Goal: Information Seeking & Learning: Learn about a topic

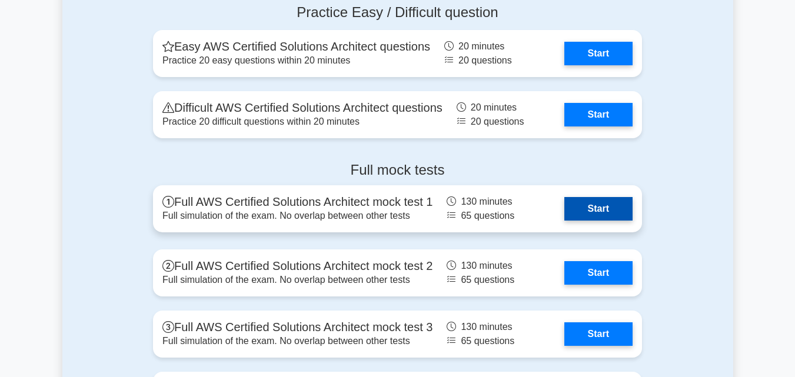
scroll to position [2590, 0]
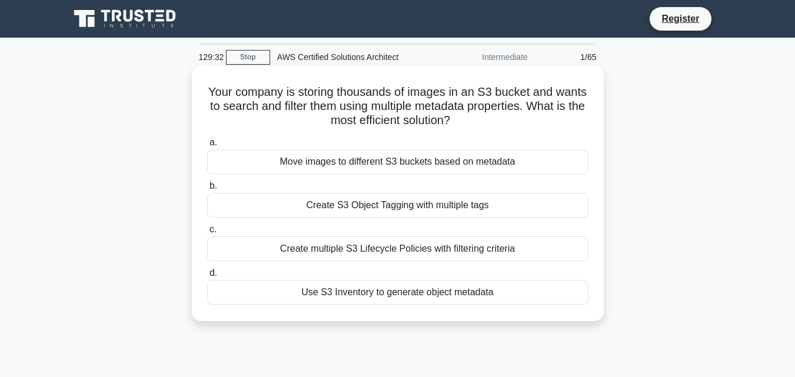
click at [363, 298] on div "Use S3 Inventory to generate object metadata" at bounding box center [397, 292] width 381 height 25
click at [207, 277] on input "d. Use S3 Inventory to generate object metadata" at bounding box center [207, 274] width 0 height 8
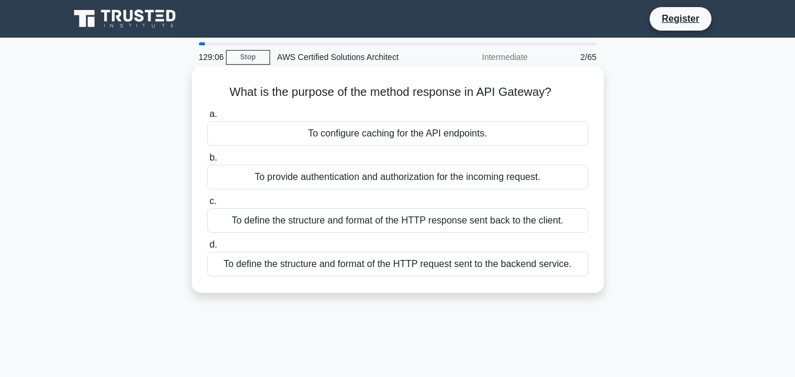
click at [449, 223] on div "To define the structure and format of the HTTP response sent back to the client." at bounding box center [397, 220] width 381 height 25
click at [207, 205] on input "c. To define the structure and format of the HTTP response sent back to the cli…" at bounding box center [207, 202] width 0 height 8
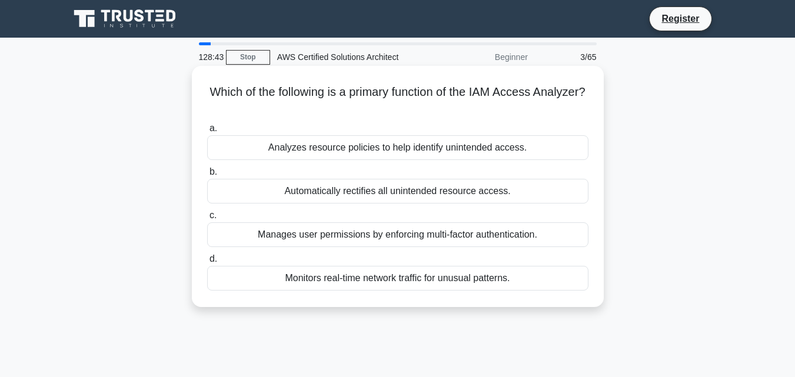
click at [366, 283] on div "Monitors real-time network traffic for unusual patterns." at bounding box center [397, 278] width 381 height 25
click at [207, 263] on input "d. Monitors real-time network traffic for unusual patterns." at bounding box center [207, 259] width 0 height 8
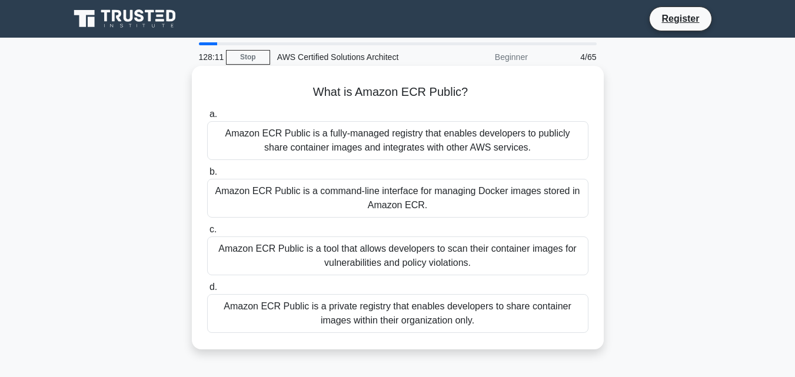
click at [386, 143] on div "Amazon ECR Public is a fully-managed registry that enables developers to public…" at bounding box center [397, 140] width 381 height 39
click at [207, 118] on input "a. Amazon ECR Public is a fully-managed registry that enables developers to pub…" at bounding box center [207, 115] width 0 height 8
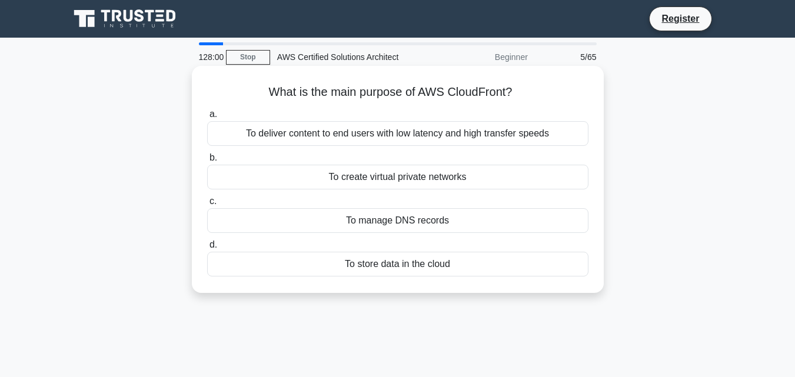
click at [416, 137] on div "To deliver content to end users with low latency and high transfer speeds" at bounding box center [397, 133] width 381 height 25
click at [207, 118] on input "a. To deliver content to end users with low latency and high transfer speeds" at bounding box center [207, 115] width 0 height 8
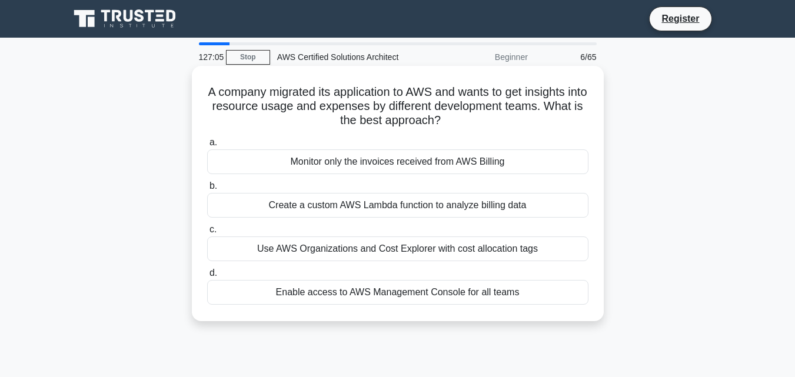
click at [398, 210] on div "Create a custom AWS Lambda function to analyze billing data" at bounding box center [397, 205] width 381 height 25
click at [207, 190] on input "b. Create a custom AWS Lambda function to analyze billing data" at bounding box center [207, 186] width 0 height 8
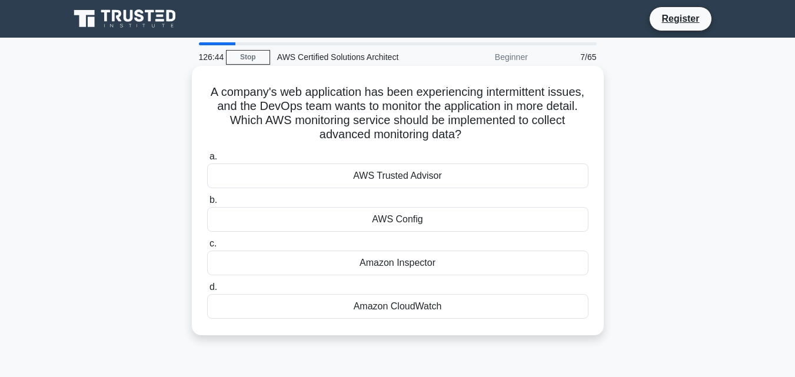
click at [407, 305] on div "Amazon CloudWatch" at bounding box center [397, 306] width 381 height 25
click at [207, 291] on input "d. Amazon CloudWatch" at bounding box center [207, 288] width 0 height 8
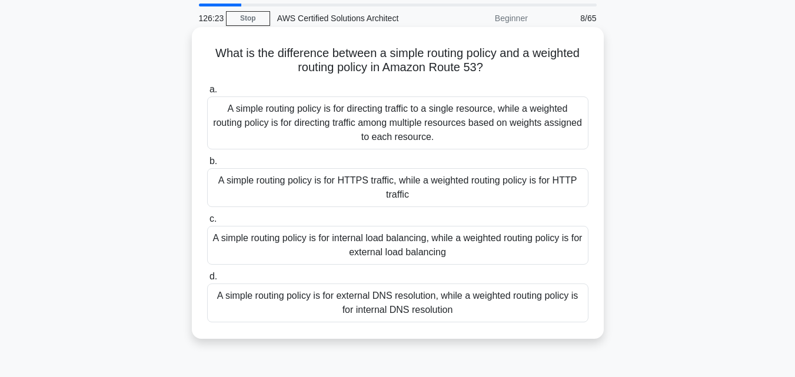
scroll to position [59, 0]
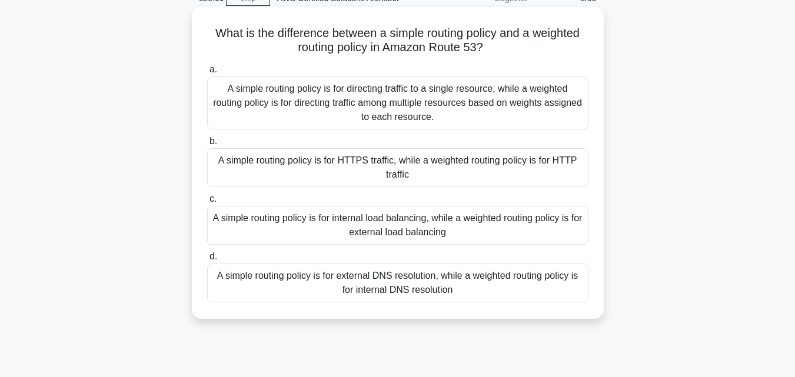
click at [417, 95] on div "A simple routing policy is for directing traffic to a single resource, while a …" at bounding box center [397, 103] width 381 height 53
click at [207, 74] on input "a. A simple routing policy is for directing traffic to a single resource, while…" at bounding box center [207, 70] width 0 height 8
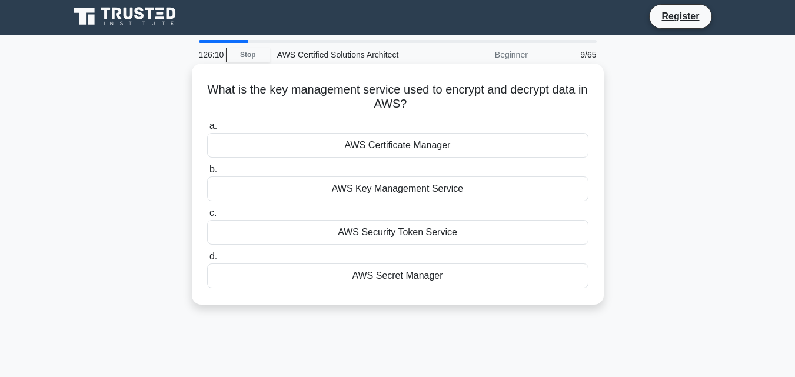
scroll to position [0, 0]
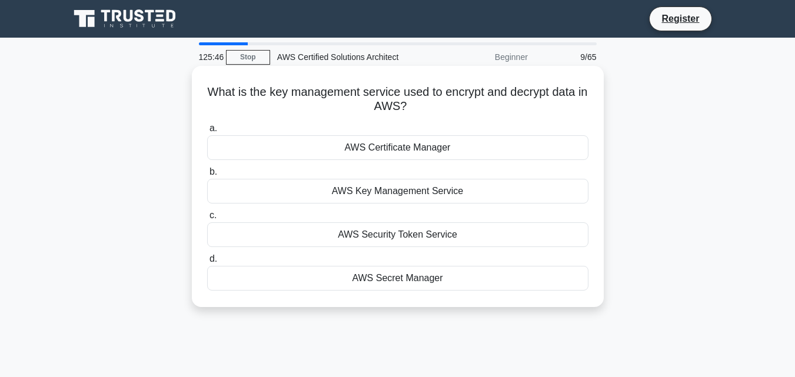
click at [431, 190] on div "AWS Key Management Service" at bounding box center [397, 191] width 381 height 25
click at [207, 176] on input "b. AWS Key Management Service" at bounding box center [207, 172] width 0 height 8
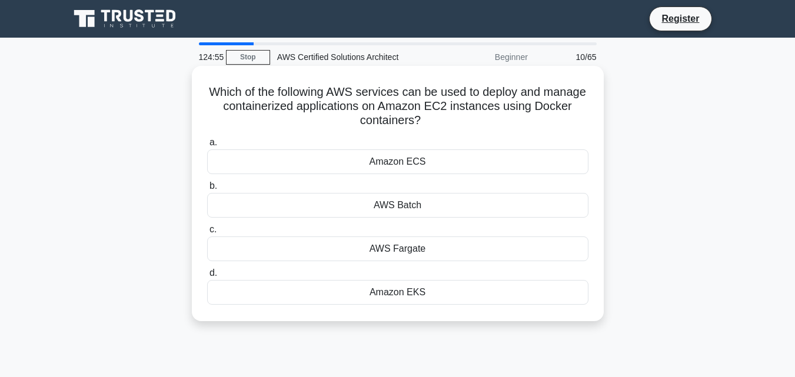
click at [421, 293] on div "Amazon EKS" at bounding box center [397, 292] width 381 height 25
click at [207, 277] on input "d. Amazon EKS" at bounding box center [207, 274] width 0 height 8
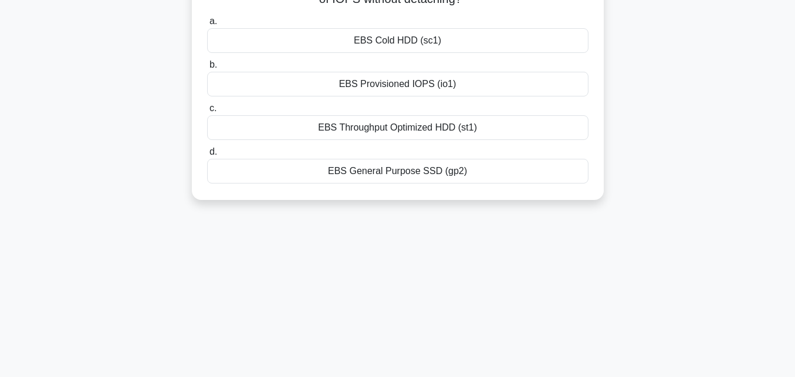
scroll to position [23, 0]
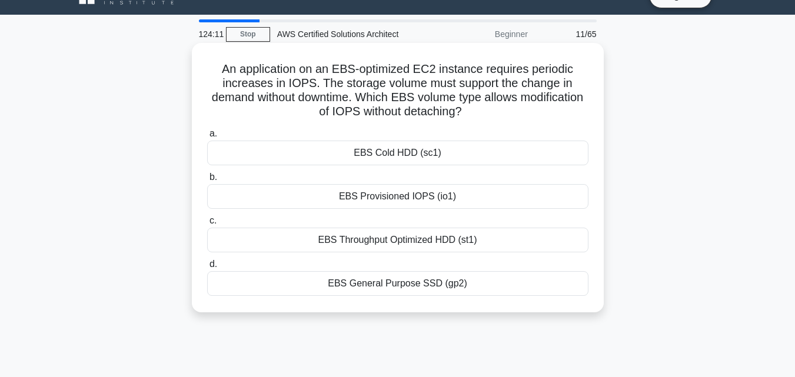
click at [394, 197] on div "EBS Provisioned IOPS (io1)" at bounding box center [397, 196] width 381 height 25
click at [207, 181] on input "b. EBS Provisioned IOPS (io1)" at bounding box center [207, 178] width 0 height 8
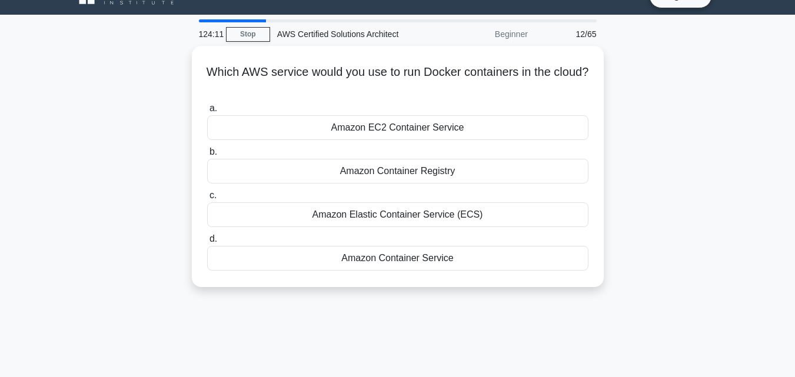
scroll to position [0, 0]
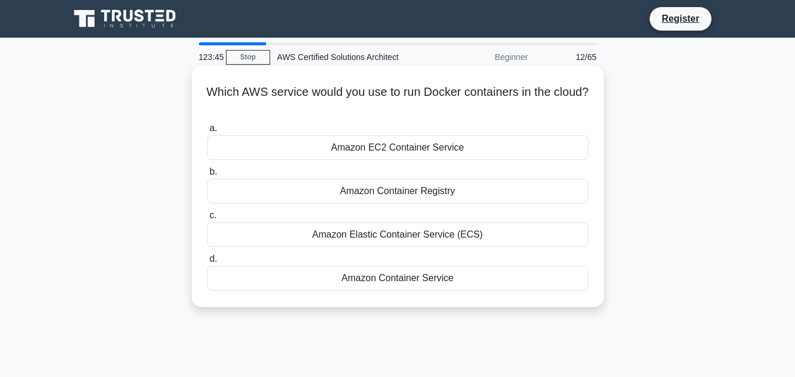
click at [417, 235] on div "Amazon Elastic Container Service (ECS)" at bounding box center [397, 235] width 381 height 25
click at [207, 220] on input "c. Amazon Elastic Container Service (ECS)" at bounding box center [207, 216] width 0 height 8
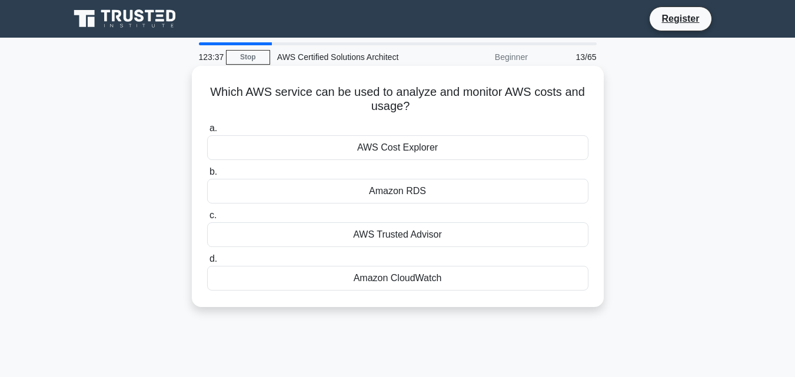
click at [410, 145] on div "AWS Cost Explorer" at bounding box center [397, 147] width 381 height 25
click at [207, 132] on input "a. AWS Cost Explorer" at bounding box center [207, 129] width 0 height 8
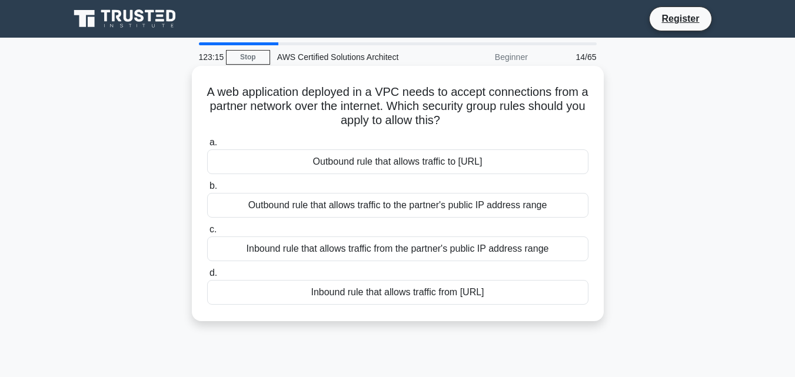
click at [406, 250] on div "Inbound rule that allows traffic from the partner's public IP address range" at bounding box center [397, 249] width 381 height 25
click at [207, 234] on input "c. Inbound rule that allows traffic from the partner's public IP address range" at bounding box center [207, 230] width 0 height 8
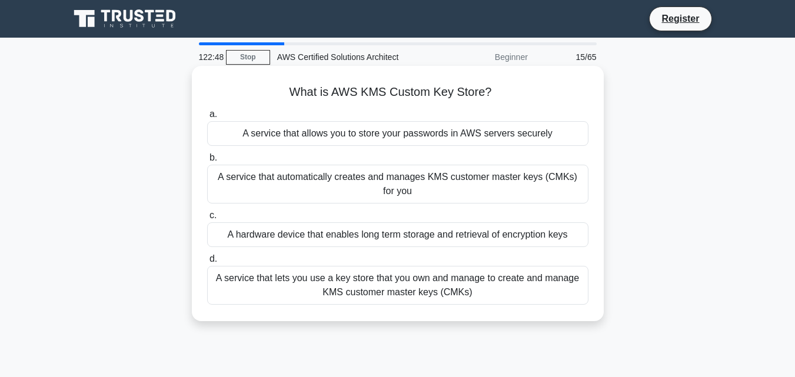
click at [430, 287] on div "A service that lets you use a key store that you own and manage to create and m…" at bounding box center [397, 285] width 381 height 39
click at [207, 263] on input "d. A service that lets you use a key store that you own and manage to create an…" at bounding box center [207, 259] width 0 height 8
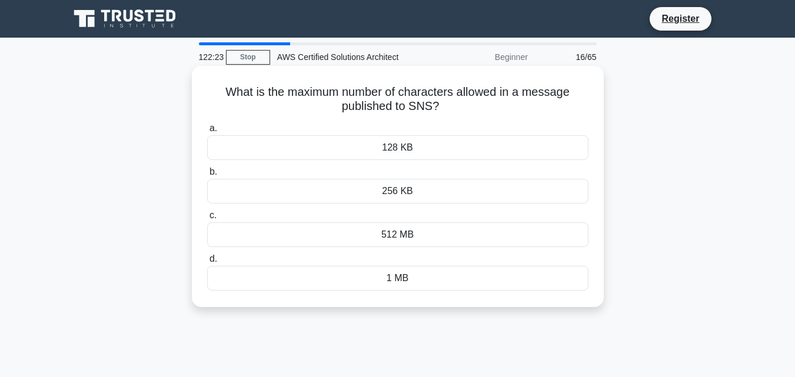
click at [421, 198] on div "256 KB" at bounding box center [397, 191] width 381 height 25
click at [207, 176] on input "b. 256 KB" at bounding box center [207, 172] width 0 height 8
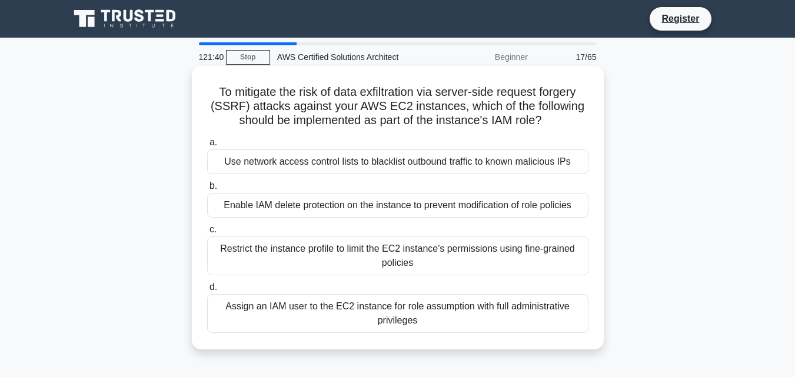
click at [445, 261] on div "Restrict the instance profile to limit the EC2 instance's permissions using fin…" at bounding box center [397, 256] width 381 height 39
click at [207, 234] on input "c. Restrict the instance profile to limit the EC2 instance's permissions using …" at bounding box center [207, 230] width 0 height 8
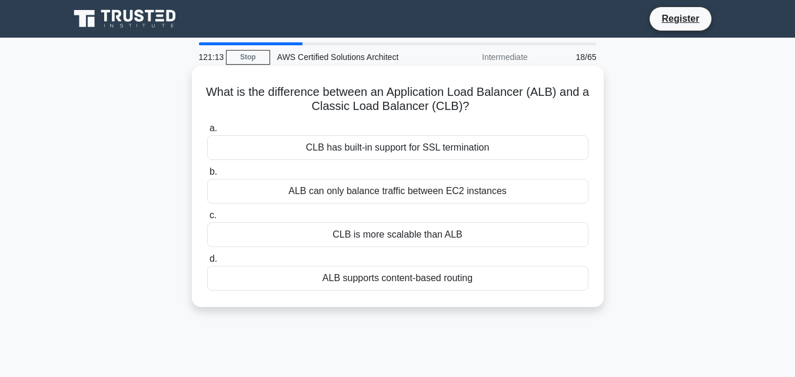
click at [370, 283] on div "ALB supports content-based routing" at bounding box center [397, 278] width 381 height 25
click at [207, 263] on input "d. ALB supports content-based routing" at bounding box center [207, 259] width 0 height 8
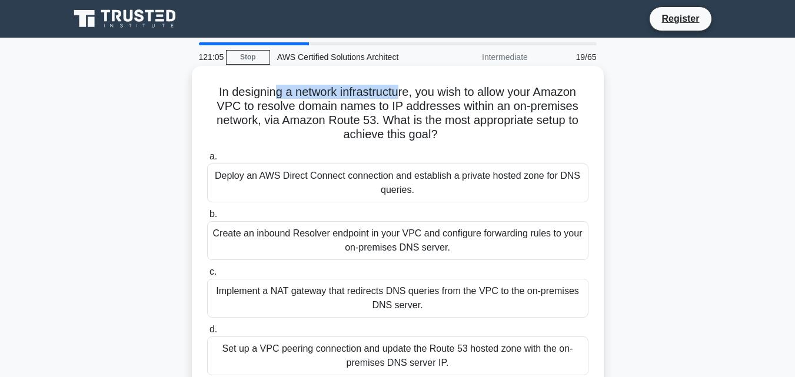
drag, startPoint x: 276, startPoint y: 94, endPoint x: 399, endPoint y: 92, distance: 123.0
click at [397, 93] on h5 "In designing a network infrastructure, you wish to allow your Amazon VPC to res…" at bounding box center [398, 114] width 384 height 58
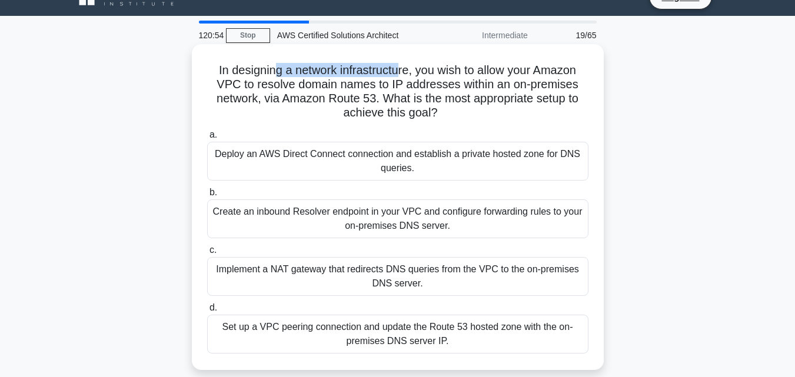
scroll to position [59, 0]
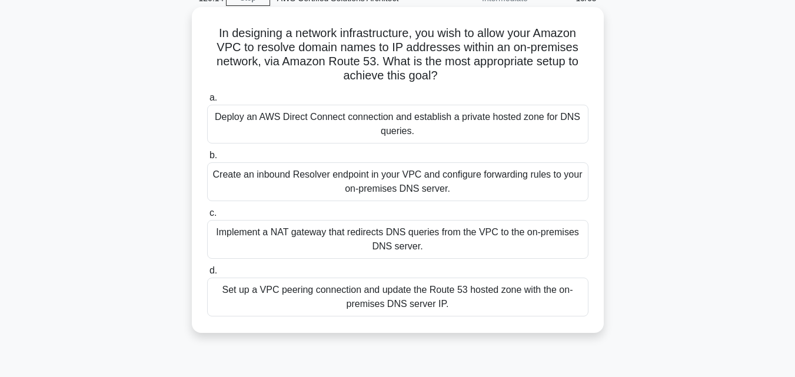
click at [426, 238] on div "Implement a NAT gateway that redirects DNS queries from the VPC to the on-premi…" at bounding box center [397, 239] width 381 height 39
click at [207, 217] on input "c. Implement a NAT gateway that redirects DNS queries from the VPC to the on-pr…" at bounding box center [207, 214] width 0 height 8
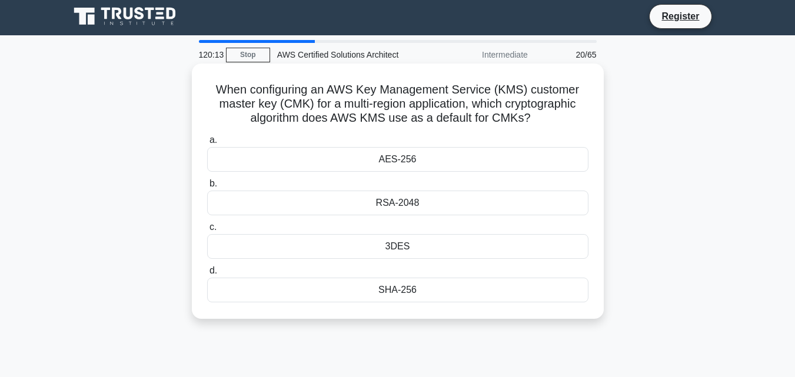
scroll to position [0, 0]
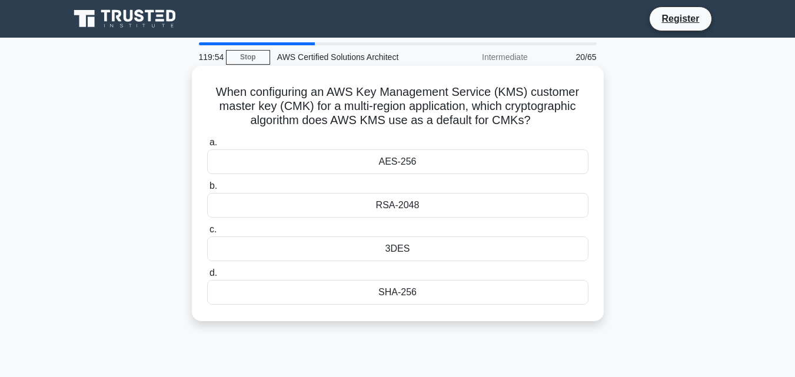
click at [399, 204] on div "RSA-2048" at bounding box center [397, 205] width 381 height 25
click at [207, 190] on input "b. RSA-2048" at bounding box center [207, 186] width 0 height 8
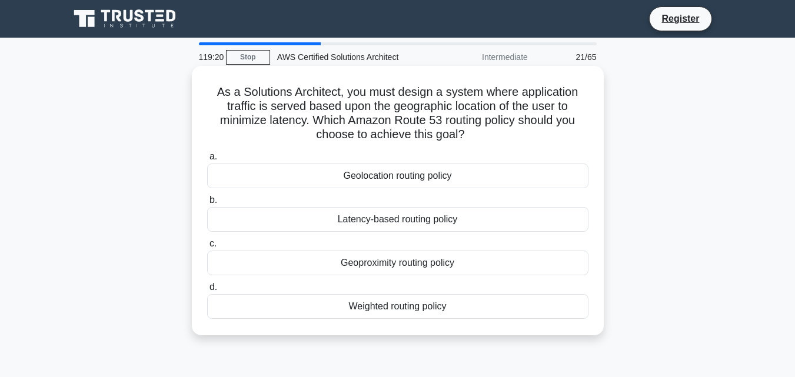
click at [412, 312] on div "Weighted routing policy" at bounding box center [397, 306] width 381 height 25
click at [207, 291] on input "d. Weighted routing policy" at bounding box center [207, 288] width 0 height 8
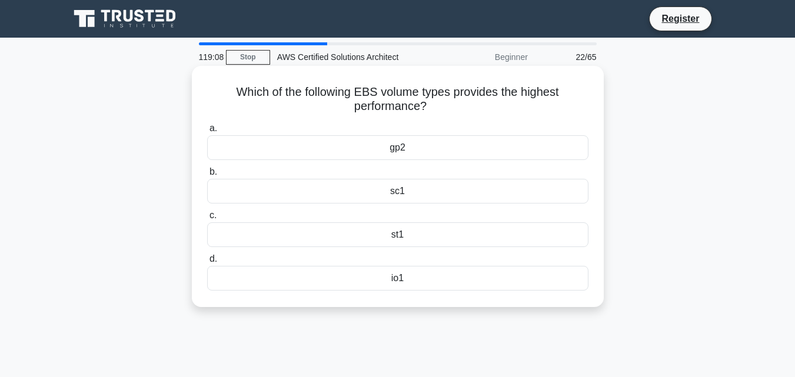
click at [482, 231] on div "st1" at bounding box center [397, 235] width 381 height 25
click at [207, 220] on input "c. st1" at bounding box center [207, 216] width 0 height 8
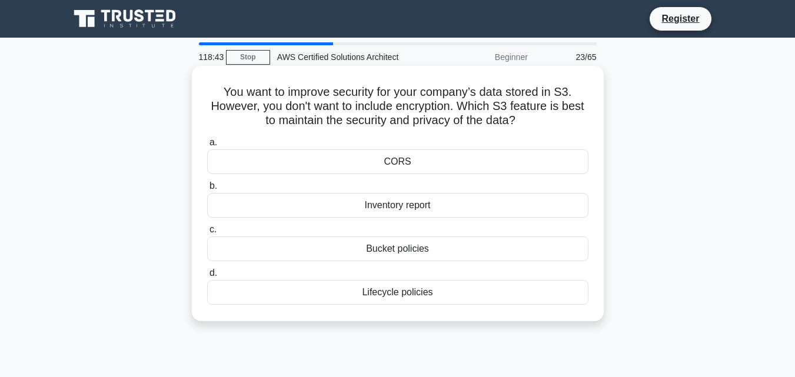
click at [318, 255] on div "Bucket policies" at bounding box center [397, 249] width 381 height 25
click at [207, 234] on input "c. Bucket policies" at bounding box center [207, 230] width 0 height 8
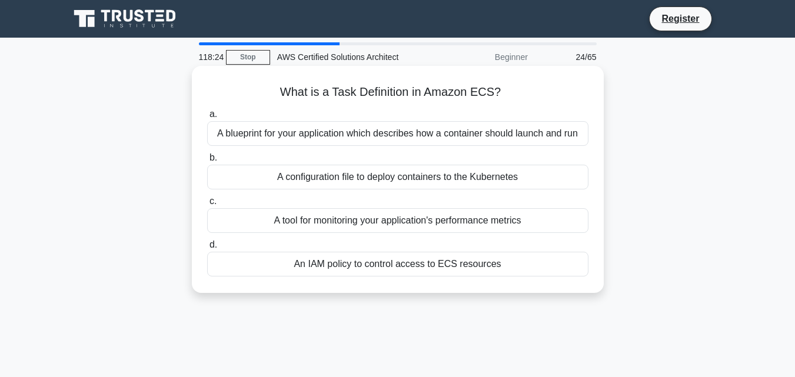
click at [396, 135] on div "A blueprint for your application which describes how a container should launch …" at bounding box center [397, 133] width 381 height 25
click at [207, 118] on input "a. A blueprint for your application which describes how a container should laun…" at bounding box center [207, 115] width 0 height 8
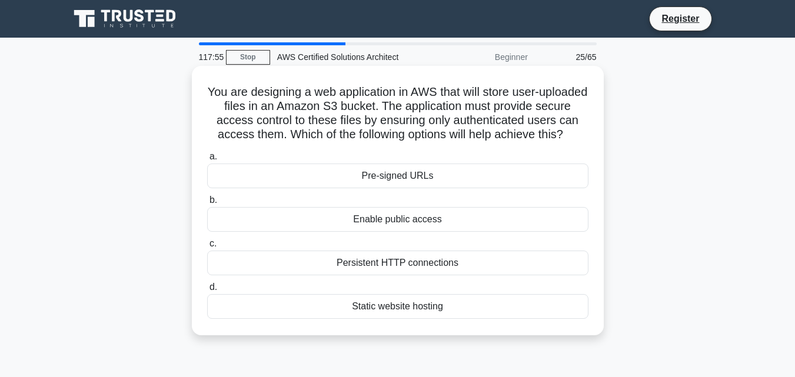
click at [393, 188] on div "Pre-signed URLs" at bounding box center [397, 176] width 381 height 25
click at [207, 161] on input "a. Pre-signed URLs" at bounding box center [207, 157] width 0 height 8
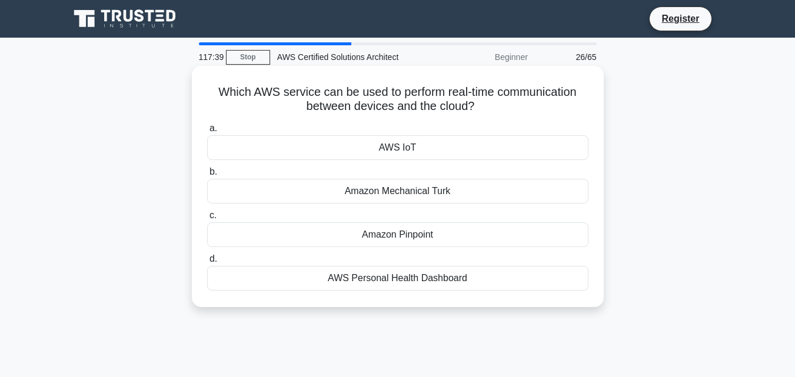
click at [417, 149] on div "AWS IoT" at bounding box center [397, 147] width 381 height 25
click at [207, 132] on input "a. AWS IoT" at bounding box center [207, 129] width 0 height 8
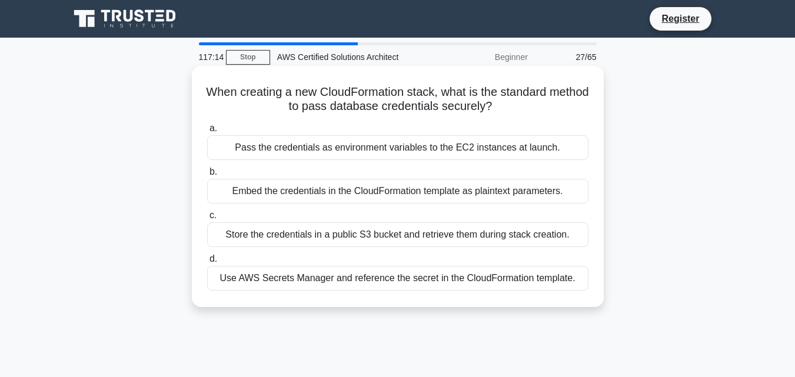
click at [474, 283] on div "Use AWS Secrets Manager and reference the secret in the CloudFormation template." at bounding box center [397, 278] width 381 height 25
click at [207, 263] on input "d. Use AWS Secrets Manager and reference the secret in the CloudFormation templ…" at bounding box center [207, 259] width 0 height 8
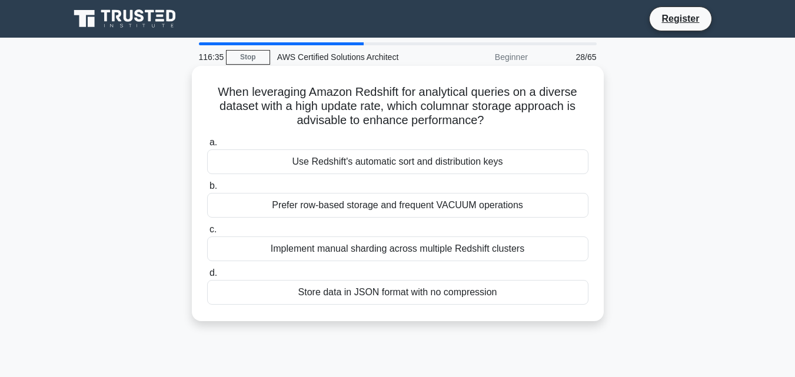
click at [401, 164] on div "Use Redshift's automatic sort and distribution keys" at bounding box center [397, 162] width 381 height 25
click at [207, 147] on input "a. Use Redshift's automatic sort and distribution keys" at bounding box center [207, 143] width 0 height 8
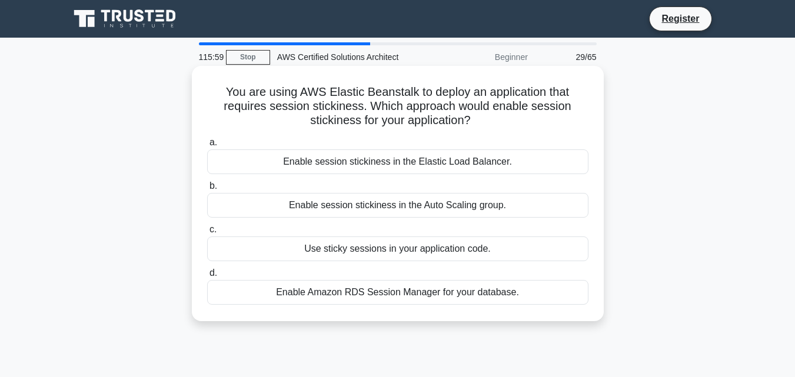
click at [398, 294] on div "Enable Amazon RDS Session Manager for your database." at bounding box center [397, 292] width 381 height 25
click at [207, 277] on input "d. Enable Amazon RDS Session Manager for your database." at bounding box center [207, 274] width 0 height 8
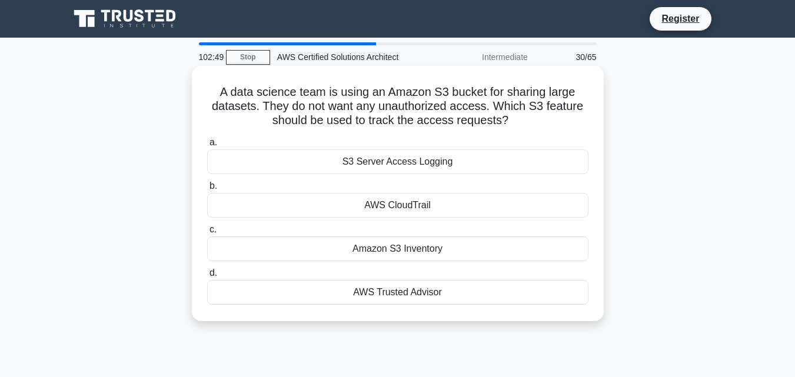
click at [427, 165] on div "S3 Server Access Logging" at bounding box center [397, 162] width 381 height 25
click at [207, 147] on input "a. S3 Server Access Logging" at bounding box center [207, 143] width 0 height 8
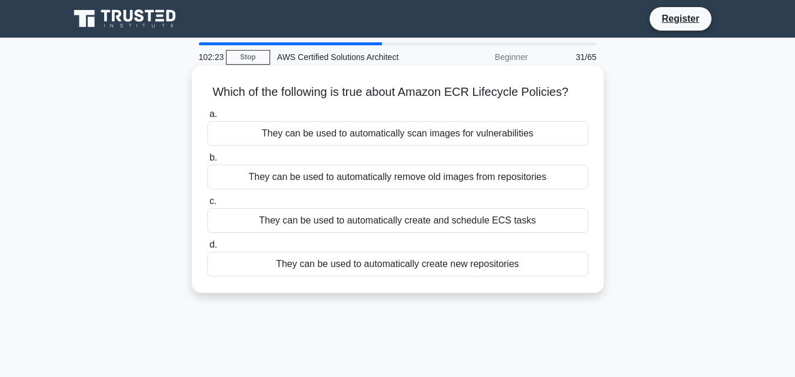
click at [399, 219] on div "They can be used to automatically create and schedule ECS tasks" at bounding box center [397, 220] width 381 height 25
click at [207, 205] on input "c. They can be used to automatically create and schedule ECS tasks" at bounding box center [207, 202] width 0 height 8
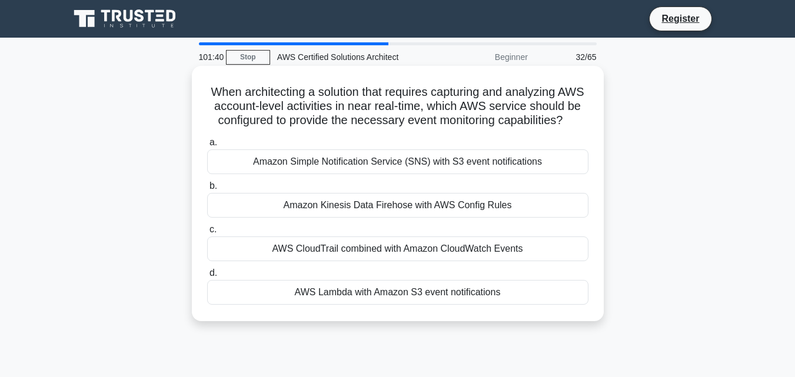
click at [411, 174] on div "Amazon Simple Notification Service (SNS) with S3 event notifications" at bounding box center [397, 162] width 381 height 25
click at [207, 147] on input "a. Amazon Simple Notification Service (SNS) with S3 event notifications" at bounding box center [207, 143] width 0 height 8
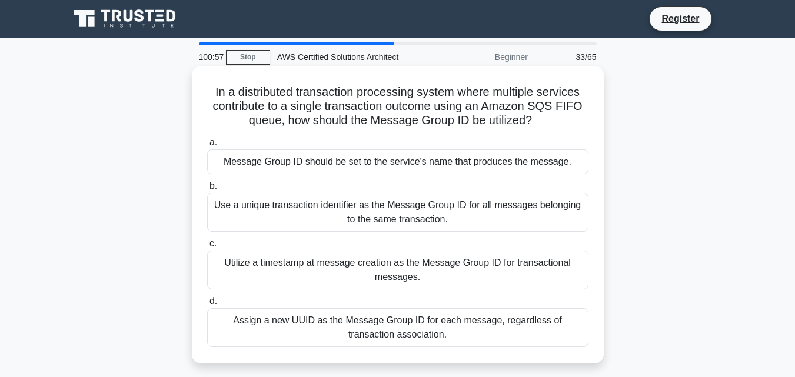
click at [420, 204] on div "Use a unique transaction identifier as the Message Group ID for all messages be…" at bounding box center [397, 212] width 381 height 39
click at [207, 190] on input "b. Use a unique transaction identifier as the Message Group ID for all messages…" at bounding box center [207, 186] width 0 height 8
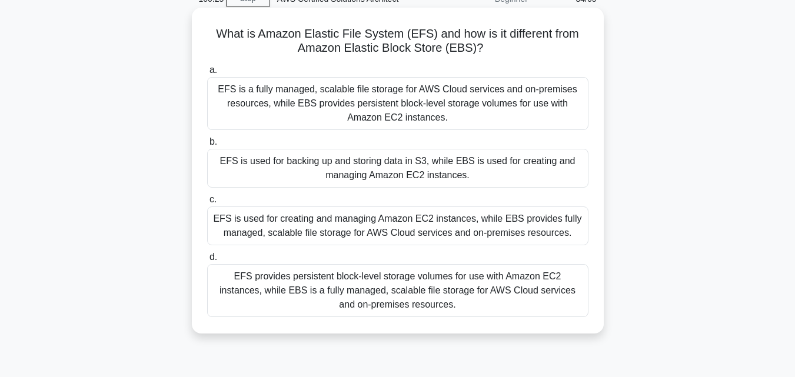
scroll to position [59, 0]
click at [424, 92] on div "EFS is a fully managed, scalable file storage for AWS Cloud services and on-pre…" at bounding box center [397, 103] width 381 height 53
click at [207, 74] on input "a. EFS is a fully managed, scalable file storage for AWS Cloud services and on-…" at bounding box center [207, 70] width 0 height 8
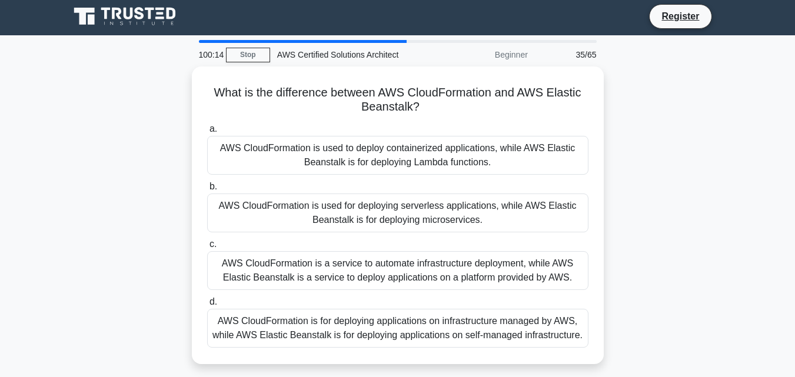
scroll to position [0, 0]
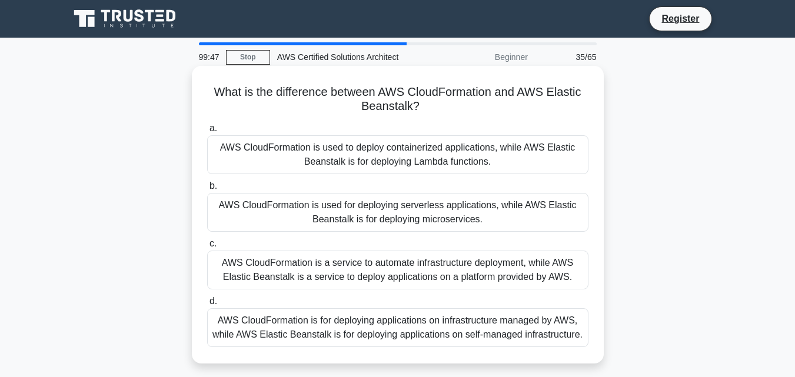
click at [376, 332] on div "AWS CloudFormation is for deploying applications on infrastructure managed by A…" at bounding box center [397, 327] width 381 height 39
click at [207, 305] on input "d. AWS CloudFormation is for deploying applications on infrastructure managed b…" at bounding box center [207, 302] width 0 height 8
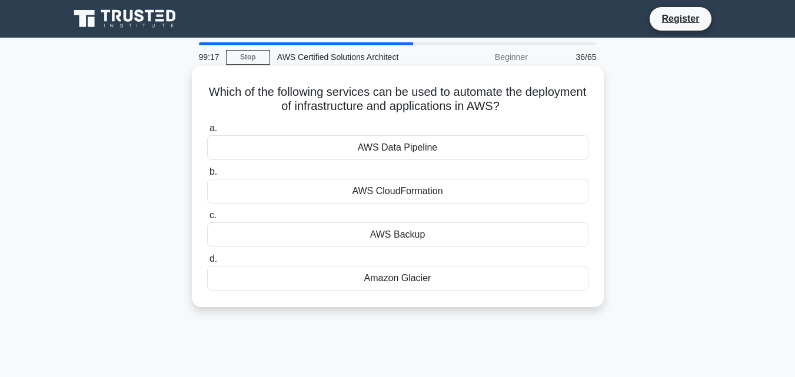
click at [411, 279] on div "Amazon Glacier" at bounding box center [397, 278] width 381 height 25
click at [207, 263] on input "d. Amazon Glacier" at bounding box center [207, 259] width 0 height 8
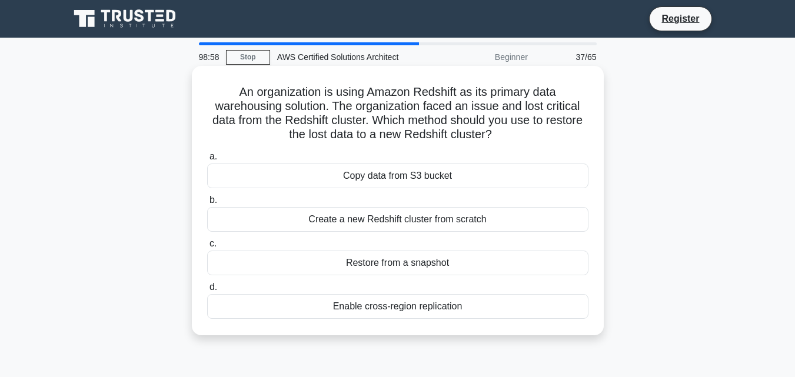
click at [437, 263] on div "Restore from a snapshot" at bounding box center [397, 263] width 381 height 25
click at [207, 248] on input "c. Restore from a snapshot" at bounding box center [207, 244] width 0 height 8
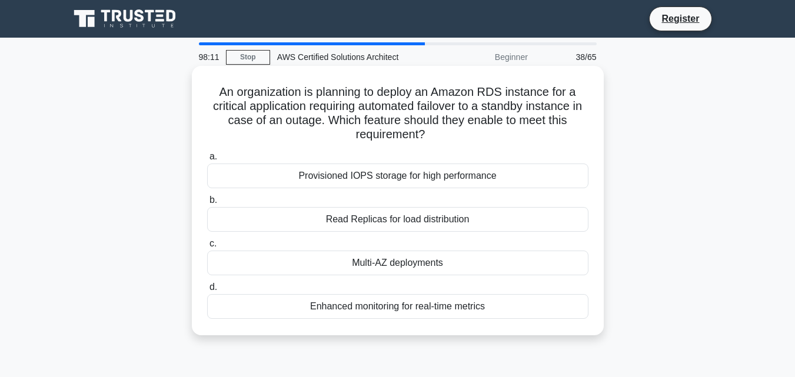
click at [416, 264] on div "Multi-AZ deployments" at bounding box center [397, 263] width 381 height 25
click at [207, 248] on input "c. Multi-AZ deployments" at bounding box center [207, 244] width 0 height 8
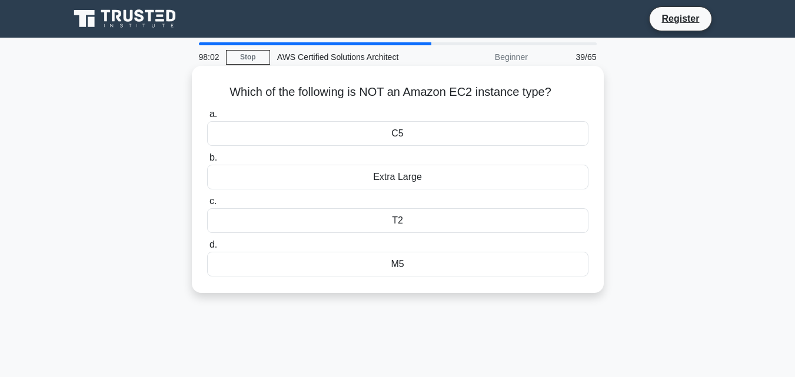
click at [411, 181] on div "Extra Large" at bounding box center [397, 177] width 381 height 25
click at [207, 162] on input "b. Extra Large" at bounding box center [207, 158] width 0 height 8
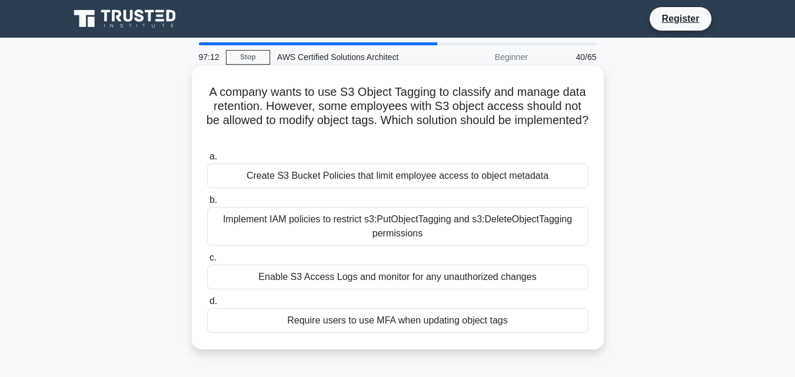
click at [433, 230] on div "Implement IAM policies to restrict s3:PutObjectTagging and s3:DeleteObjectTaggi…" at bounding box center [397, 226] width 381 height 39
click at [207, 204] on input "b. Implement IAM policies to restrict s3:PutObjectTagging and s3:DeleteObjectTa…" at bounding box center [207, 201] width 0 height 8
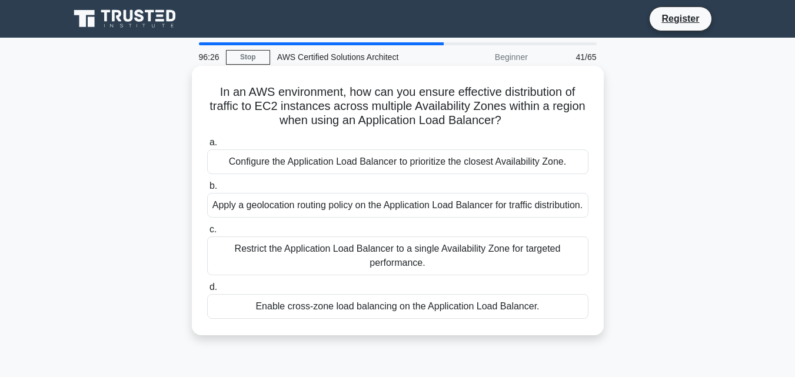
click at [368, 319] on div "Enable cross-zone load balancing on the Application Load Balancer." at bounding box center [397, 306] width 381 height 25
click at [207, 291] on input "d. Enable cross-zone load balancing on the Application Load Balancer." at bounding box center [207, 288] width 0 height 8
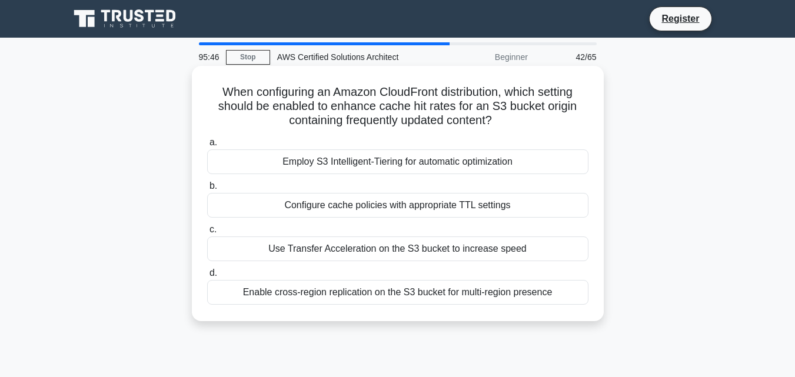
click at [412, 209] on div "Configure cache policies with appropriate TTL settings" at bounding box center [397, 205] width 381 height 25
click at [207, 190] on input "b. Configure cache policies with appropriate TTL settings" at bounding box center [207, 186] width 0 height 8
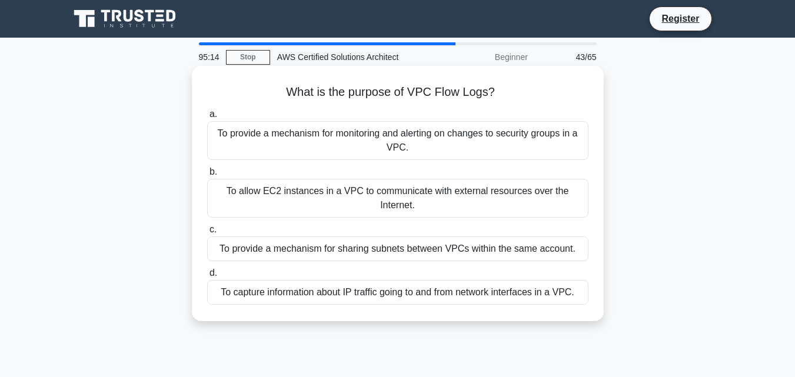
click at [429, 152] on div "To provide a mechanism for monitoring and alerting on changes to security group…" at bounding box center [397, 140] width 381 height 39
click at [207, 118] on input "a. To provide a mechanism for monitoring and alerting on changes to security gr…" at bounding box center [207, 115] width 0 height 8
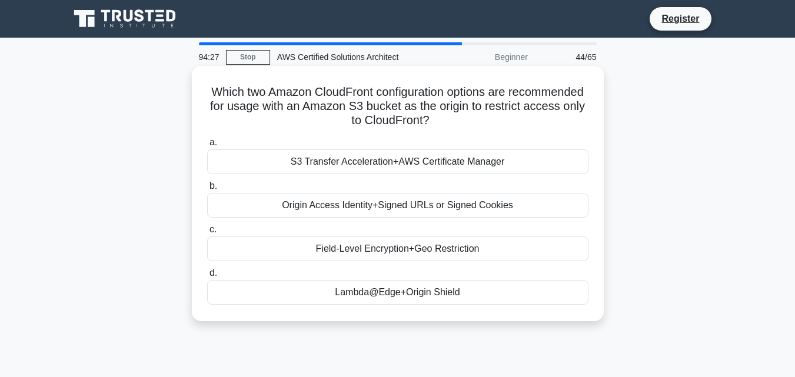
click at [383, 204] on div "Origin Access Identity+Signed URLs or Signed Cookies" at bounding box center [397, 205] width 381 height 25
click at [207, 190] on input "b. Origin Access Identity+Signed URLs or Signed Cookies" at bounding box center [207, 186] width 0 height 8
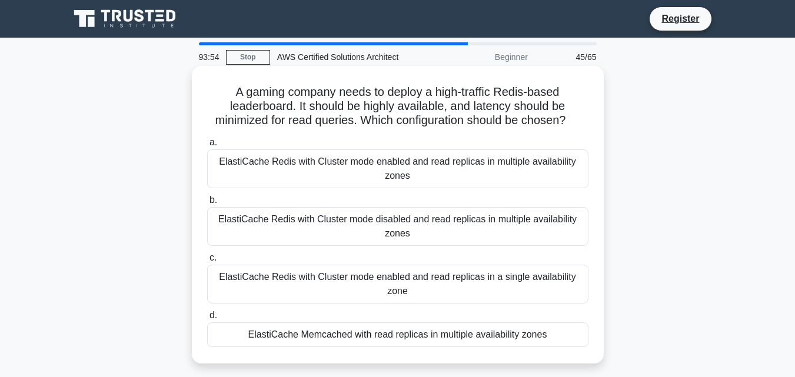
click at [338, 338] on div "ElastiCache Memcached with read replicas in multiple availability zones" at bounding box center [397, 335] width 381 height 25
click at [207, 320] on input "d. ElastiCache Memcached with read replicas in multiple availability zones" at bounding box center [207, 316] width 0 height 8
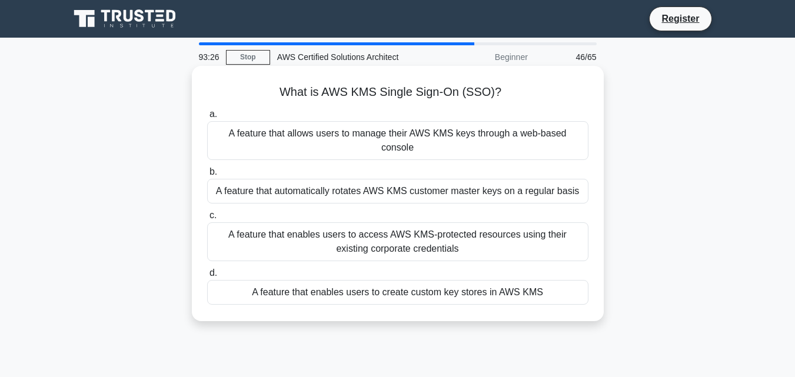
click at [415, 135] on div "A feature that allows users to manage their AWS KMS keys through a web-based co…" at bounding box center [397, 140] width 381 height 39
click at [207, 118] on input "a. A feature that allows users to manage their AWS KMS keys through a web-based…" at bounding box center [207, 115] width 0 height 8
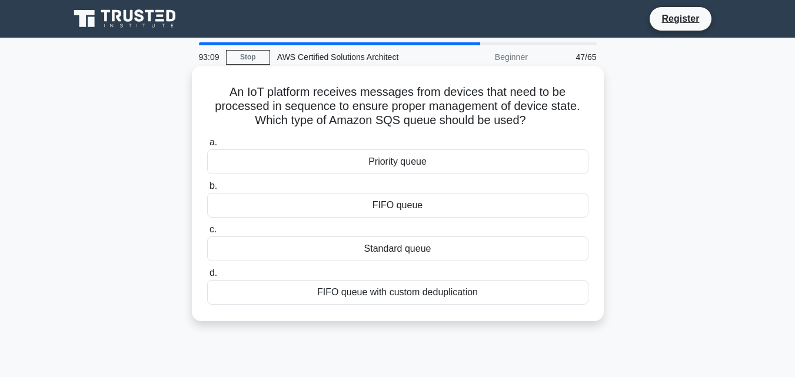
click at [391, 204] on div "FIFO queue" at bounding box center [397, 205] width 381 height 25
click at [207, 190] on input "b. FIFO queue" at bounding box center [207, 186] width 0 height 8
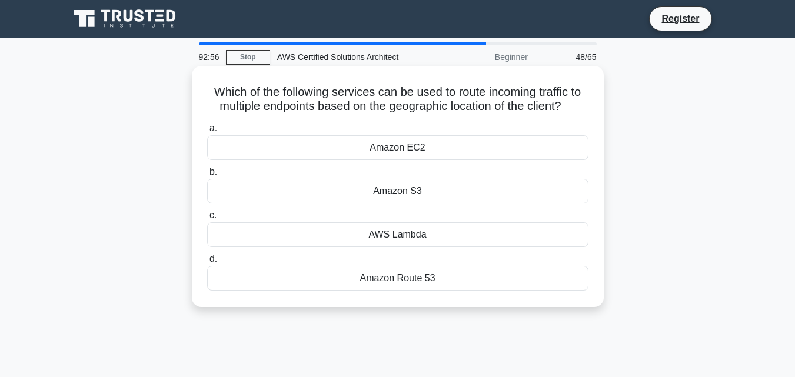
click at [438, 282] on div "Amazon Route 53" at bounding box center [397, 278] width 381 height 25
click at [207, 263] on input "d. Amazon Route 53" at bounding box center [207, 259] width 0 height 8
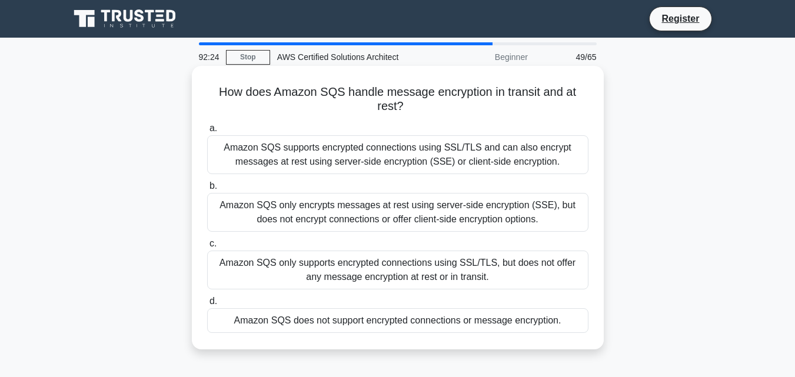
click at [439, 160] on div "Amazon SQS supports encrypted connections using SSL/TLS and can also encrypt me…" at bounding box center [397, 154] width 381 height 39
click at [207, 132] on input "a. Amazon SQS supports encrypted connections using SSL/TLS and can also encrypt…" at bounding box center [207, 129] width 0 height 8
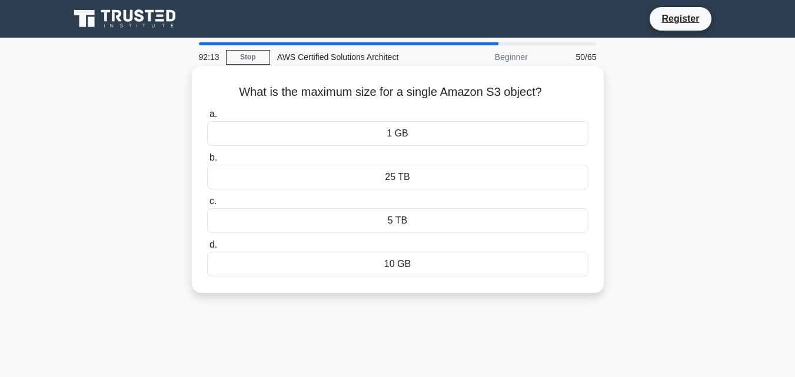
click at [403, 128] on div "1 GB" at bounding box center [397, 133] width 381 height 25
click at [207, 118] on input "a. 1 GB" at bounding box center [207, 115] width 0 height 8
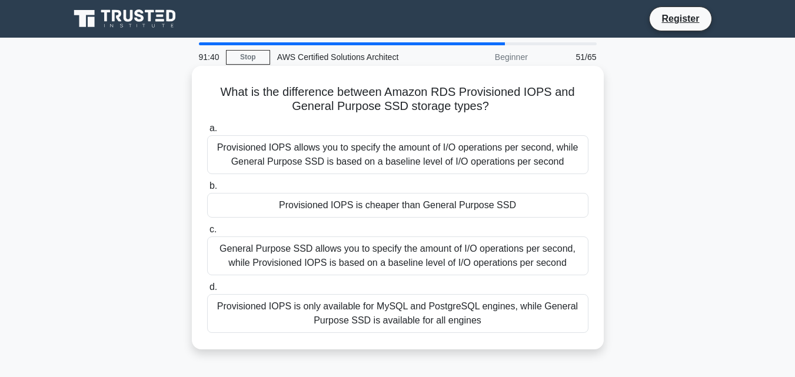
click at [436, 263] on div "General Purpose SSD allows you to specify the amount of I/O operations per seco…" at bounding box center [397, 256] width 381 height 39
click at [207, 234] on input "c. General Purpose SSD allows you to specify the amount of I/O operations per s…" at bounding box center [207, 230] width 0 height 8
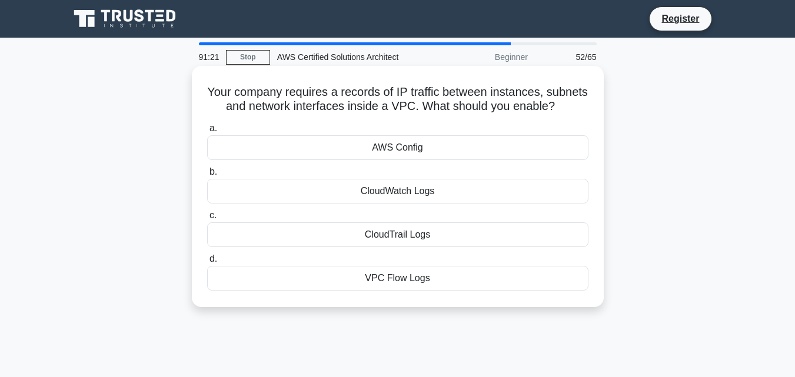
click at [414, 291] on div "VPC Flow Logs" at bounding box center [397, 278] width 381 height 25
click at [207, 263] on input "d. VPC Flow Logs" at bounding box center [207, 259] width 0 height 8
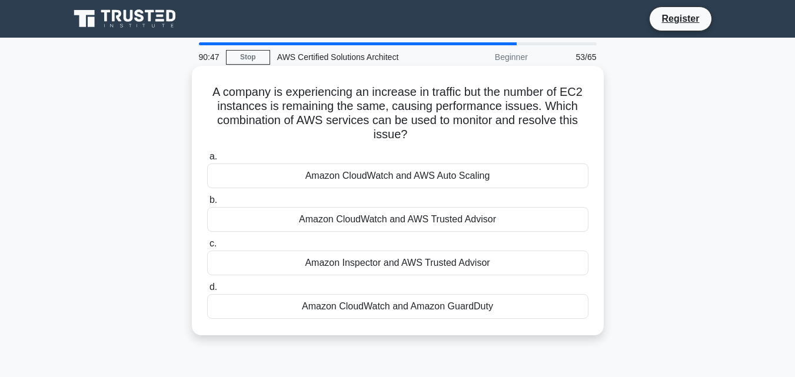
click at [430, 182] on div "Amazon CloudWatch and AWS Auto Scaling" at bounding box center [397, 176] width 381 height 25
click at [207, 161] on input "a. Amazon CloudWatch and AWS Auto Scaling" at bounding box center [207, 157] width 0 height 8
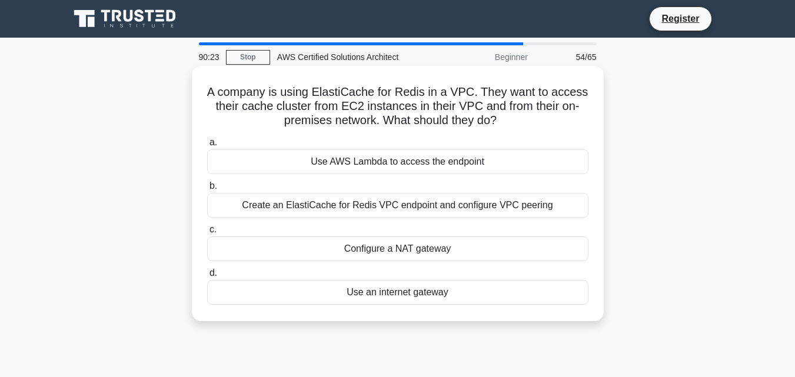
click at [423, 253] on div "Configure a NAT gateway" at bounding box center [397, 249] width 381 height 25
click at [207, 234] on input "c. Configure a NAT gateway" at bounding box center [207, 230] width 0 height 8
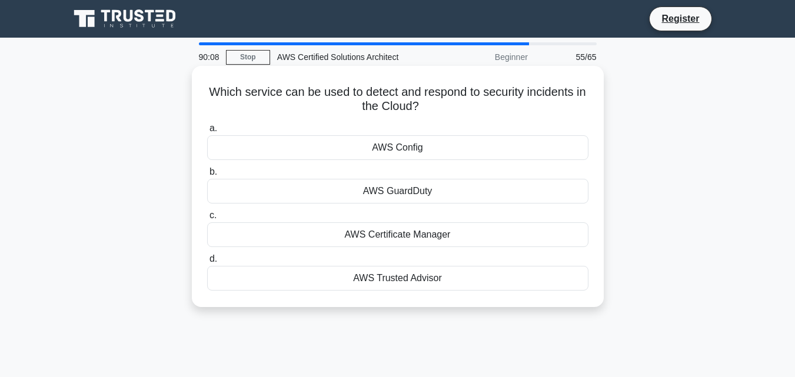
click at [401, 188] on div "AWS GuardDuty" at bounding box center [397, 191] width 381 height 25
click at [207, 176] on input "b. AWS GuardDuty" at bounding box center [207, 172] width 0 height 8
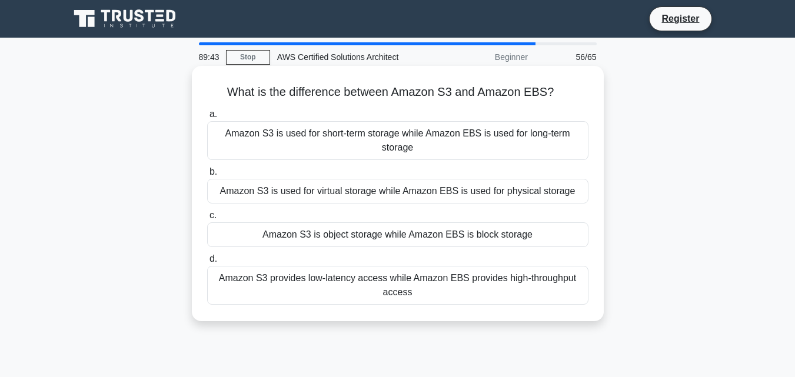
click at [467, 234] on div "Amazon S3 is object storage while Amazon EBS is block storage" at bounding box center [397, 235] width 381 height 25
click at [207, 220] on input "c. Amazon S3 is object storage while Amazon EBS is block storage" at bounding box center [207, 216] width 0 height 8
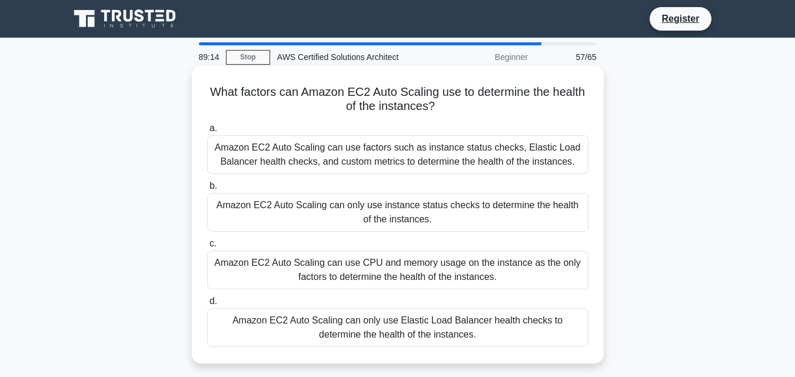
click at [450, 157] on div "Amazon EC2 Auto Scaling can use factors such as instance status checks, Elastic…" at bounding box center [397, 154] width 381 height 39
click at [207, 132] on input "a. Amazon EC2 Auto Scaling can use factors such as instance status checks, Elas…" at bounding box center [207, 129] width 0 height 8
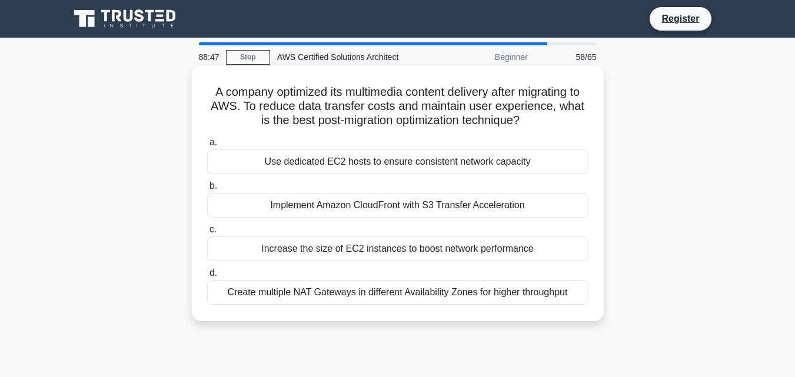
click at [363, 294] on div "Create multiple NAT Gateways in different Availability Zones for higher through…" at bounding box center [397, 292] width 381 height 25
click at [207, 277] on input "d. Create multiple NAT Gateways in different Availability Zones for higher thro…" at bounding box center [207, 274] width 0 height 8
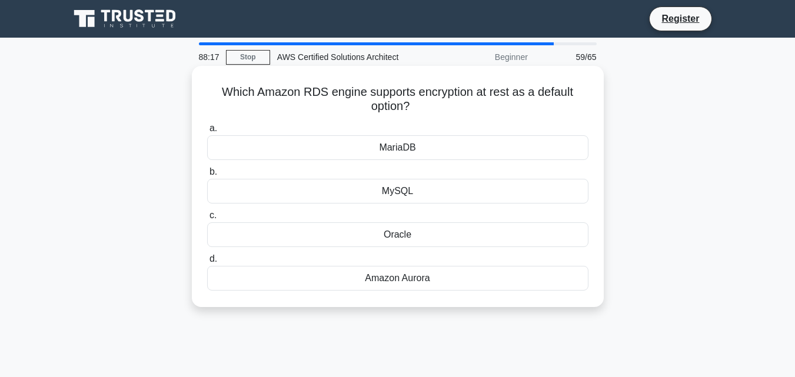
click at [391, 274] on div "Amazon Aurora" at bounding box center [397, 278] width 381 height 25
click at [207, 263] on input "d. Amazon Aurora" at bounding box center [207, 259] width 0 height 8
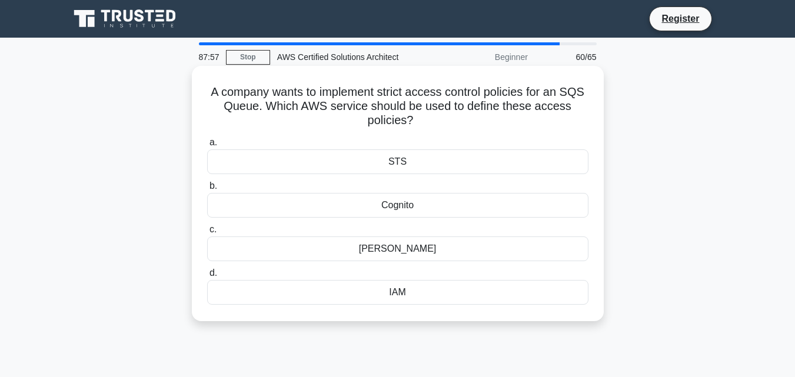
click at [426, 295] on div "IAM" at bounding box center [397, 292] width 381 height 25
click at [207, 277] on input "d. IAM" at bounding box center [207, 274] width 0 height 8
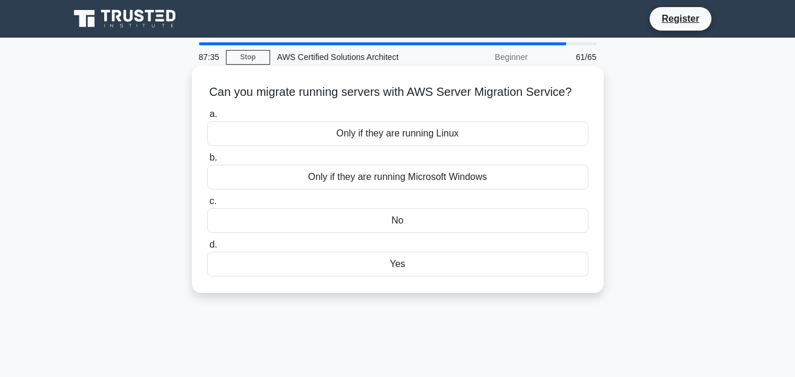
click at [400, 277] on div "Yes" at bounding box center [397, 264] width 381 height 25
click at [207, 249] on input "d. Yes" at bounding box center [207, 245] width 0 height 8
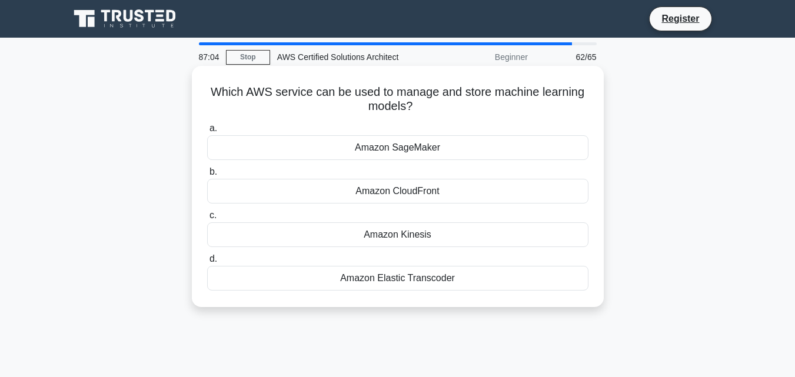
click at [413, 281] on div "Amazon Elastic Transcoder" at bounding box center [397, 278] width 381 height 25
click at [207, 263] on input "d. Amazon Elastic Transcoder" at bounding box center [207, 259] width 0 height 8
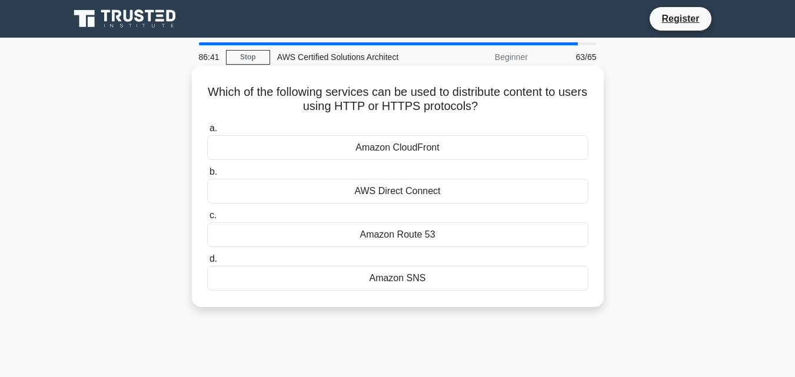
click at [396, 238] on div "Amazon Route 53" at bounding box center [397, 235] width 381 height 25
click at [207, 220] on input "c. Amazon Route 53" at bounding box center [207, 216] width 0 height 8
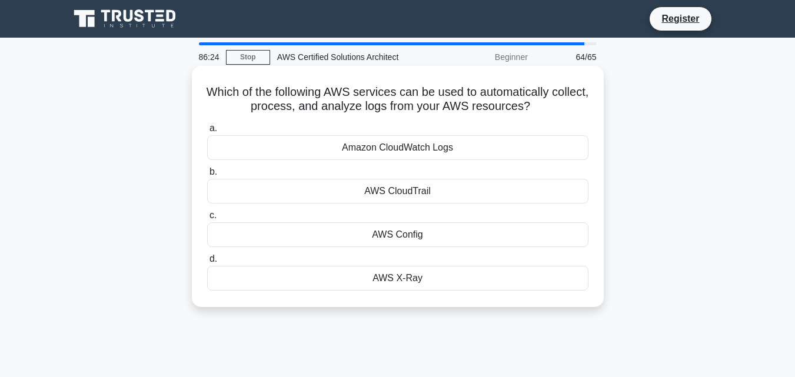
click at [410, 146] on div "Amazon CloudWatch Logs" at bounding box center [397, 147] width 381 height 25
click at [207, 132] on input "a. Amazon CloudWatch Logs" at bounding box center [207, 129] width 0 height 8
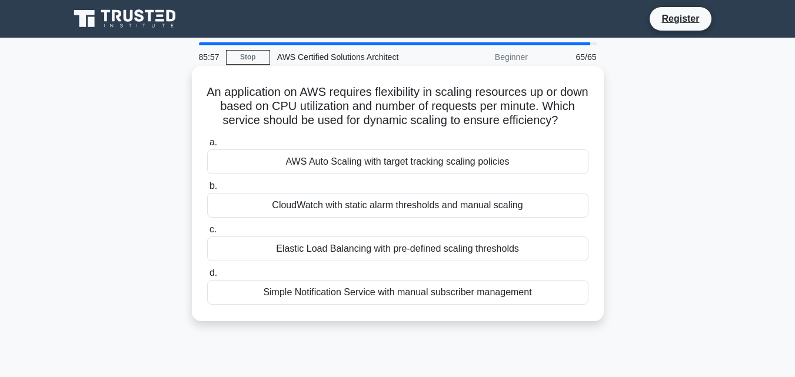
click at [318, 261] on div "Elastic Load Balancing with pre-defined scaling thresholds" at bounding box center [397, 249] width 381 height 25
click at [207, 234] on input "c. Elastic Load Balancing with pre-defined scaling thresholds" at bounding box center [207, 230] width 0 height 8
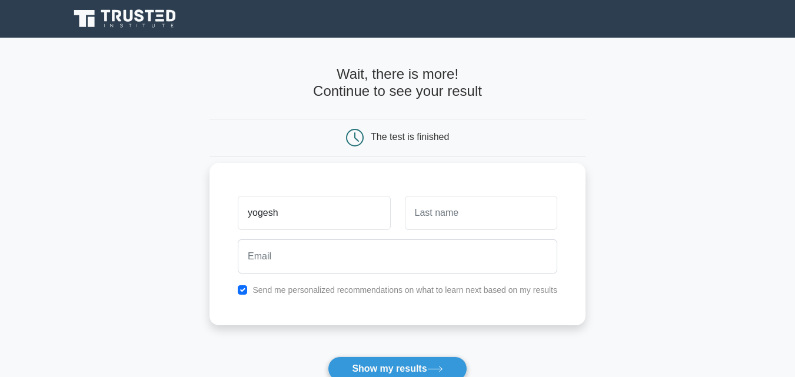
type input "yogesh"
type input "choudhary"
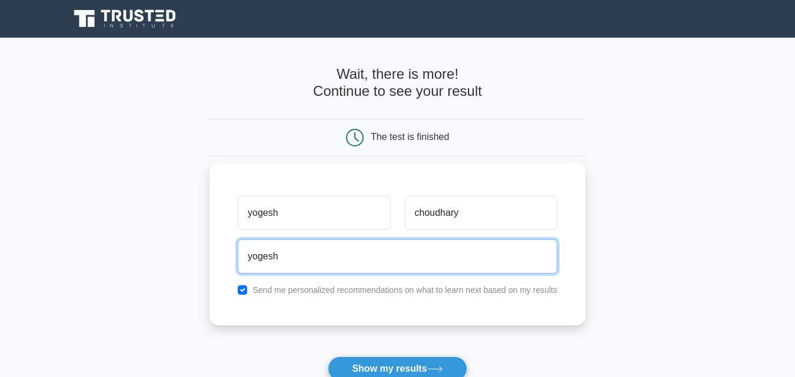
type input "yogesh.choudhary@dotsquares.com"
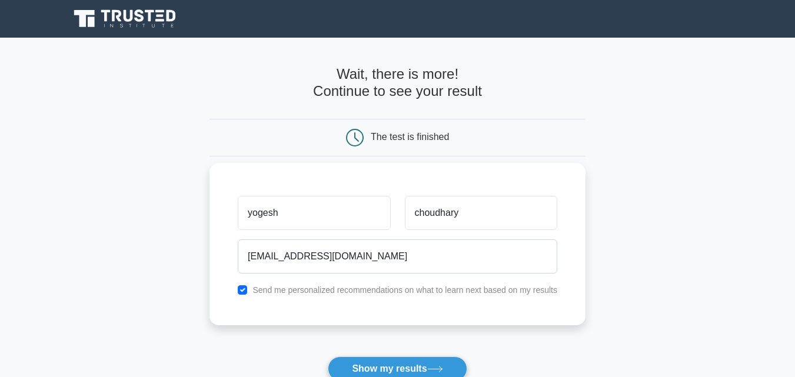
click at [340, 297] on div "Send me personalized recommendations on what to learn next based on my results" at bounding box center [398, 290] width 334 height 14
click at [336, 290] on label "Send me personalized recommendations on what to learn next based on my results" at bounding box center [405, 289] width 305 height 9
click at [248, 287] on div "Send me personalized recommendations on what to learn next based on my results" at bounding box center [398, 290] width 334 height 14
click at [238, 289] on div "Send me personalized recommendations on what to learn next based on my results" at bounding box center [398, 290] width 334 height 14
click at [242, 289] on input "checkbox" at bounding box center [242, 289] width 9 height 9
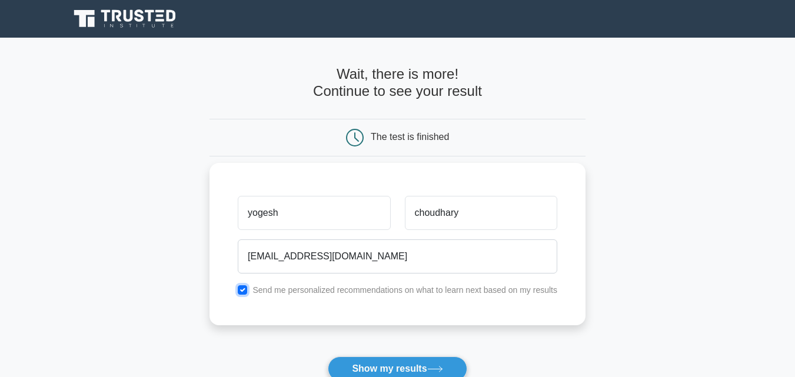
checkbox input "false"
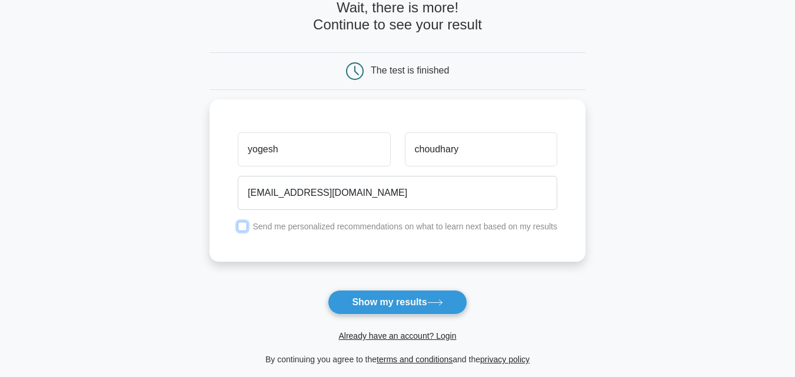
scroll to position [118, 0]
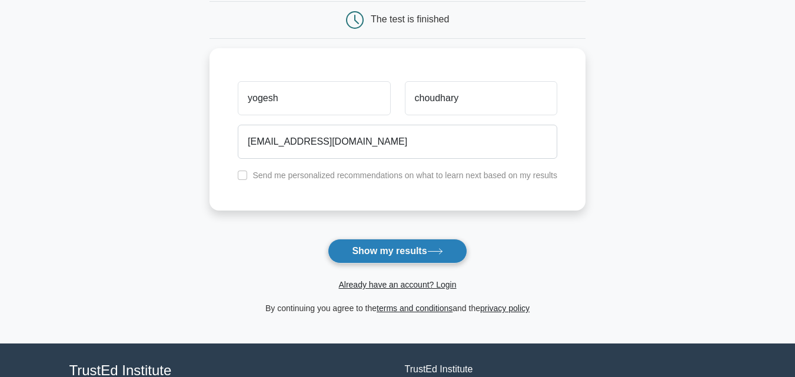
click at [403, 257] on button "Show my results" at bounding box center [397, 251] width 139 height 25
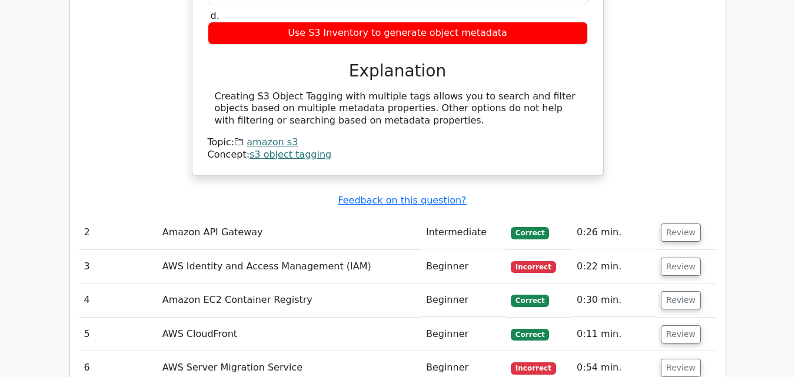
scroll to position [1707, 0]
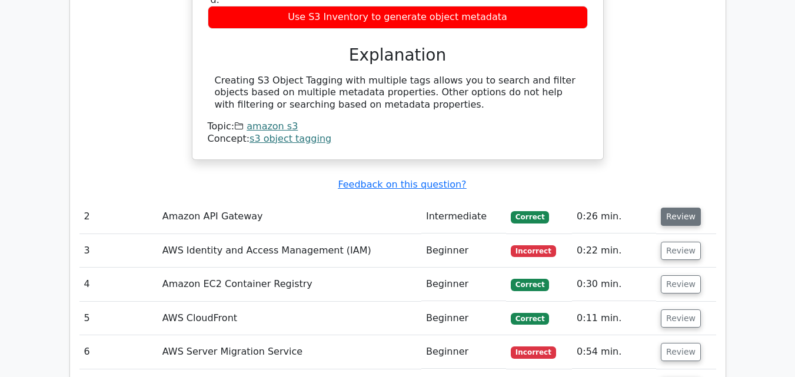
click at [664, 208] on button "Review" at bounding box center [681, 217] width 40 height 18
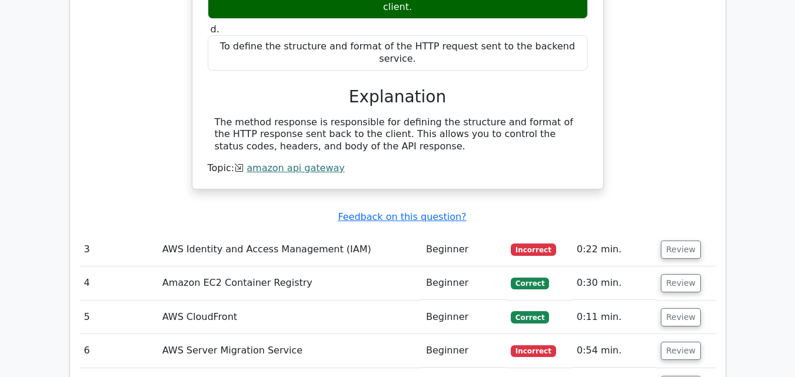
scroll to position [2119, 0]
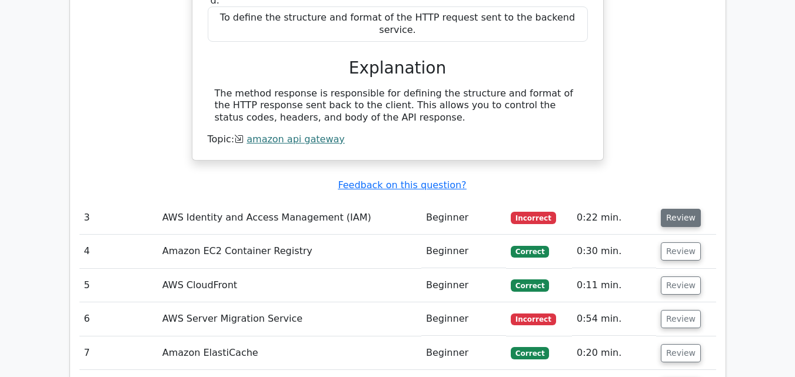
click at [678, 209] on button "Review" at bounding box center [681, 218] width 40 height 18
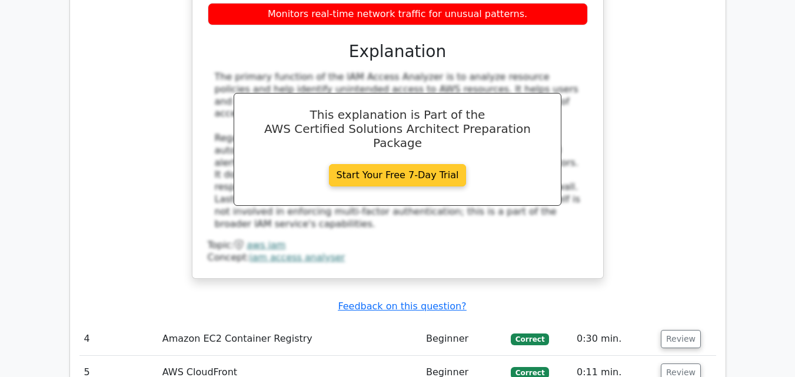
scroll to position [2590, 0]
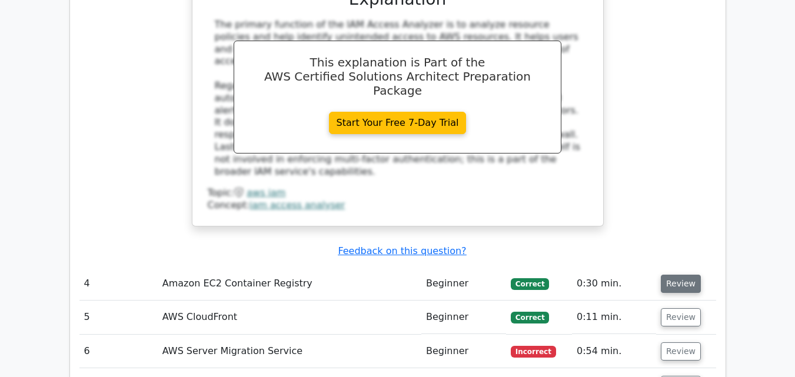
click at [686, 275] on button "Review" at bounding box center [681, 284] width 40 height 18
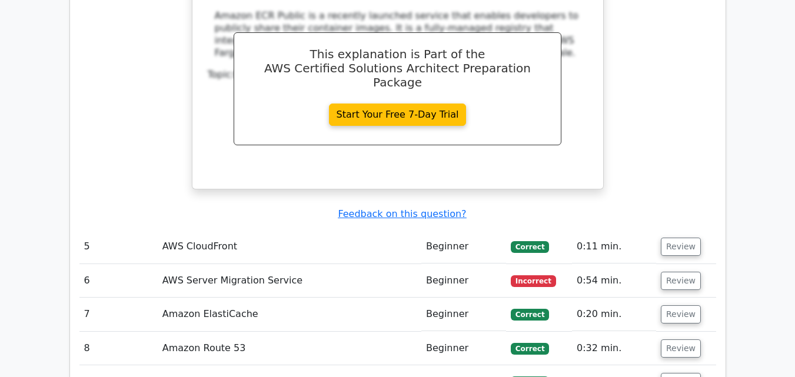
scroll to position [3179, 0]
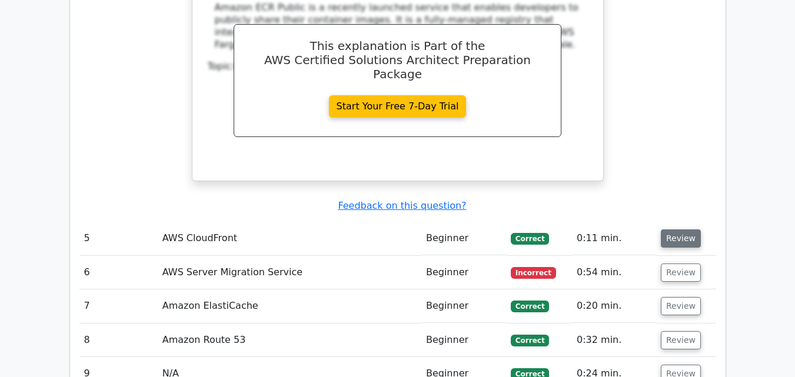
click at [674, 230] on button "Review" at bounding box center [681, 239] width 40 height 18
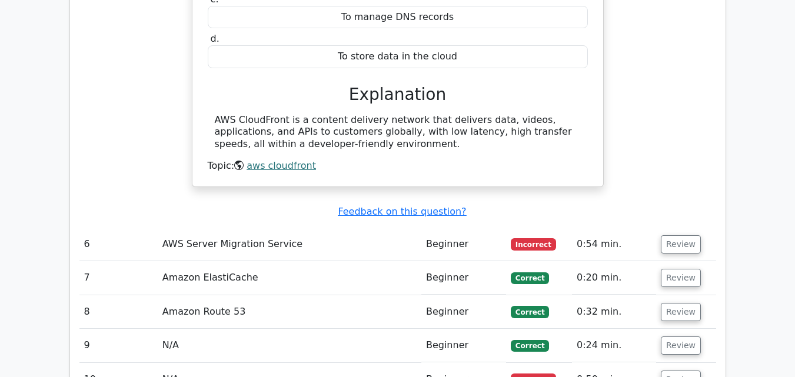
scroll to position [3591, 0]
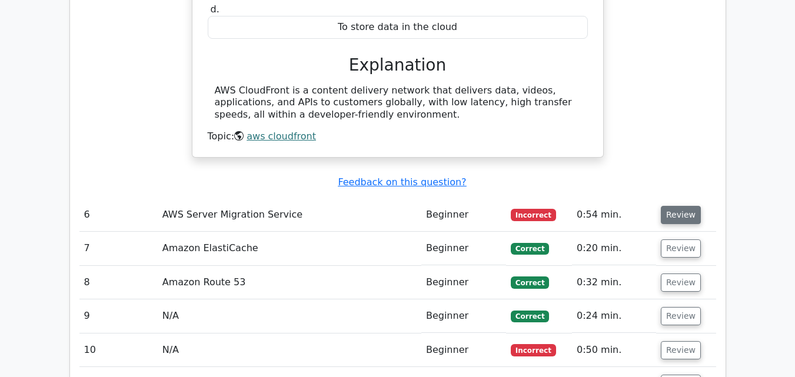
click at [678, 206] on button "Review" at bounding box center [681, 215] width 40 height 18
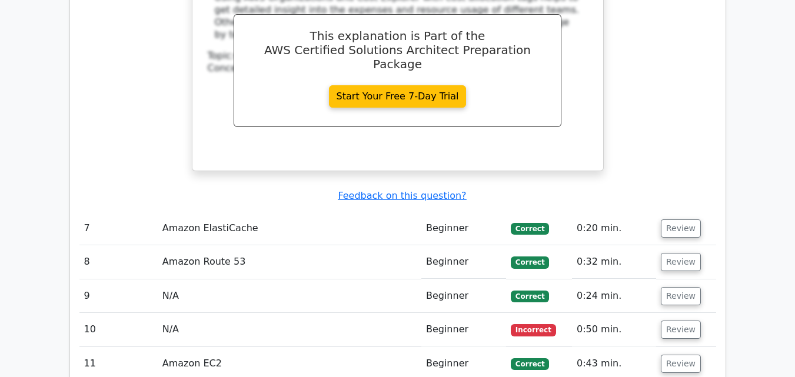
scroll to position [4120, 0]
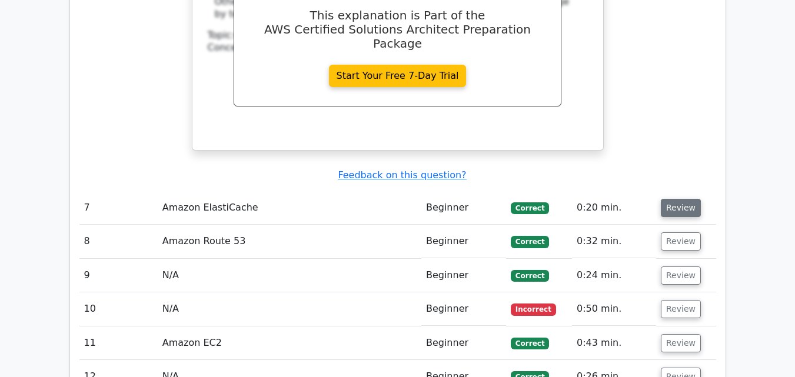
click at [673, 199] on button "Review" at bounding box center [681, 208] width 40 height 18
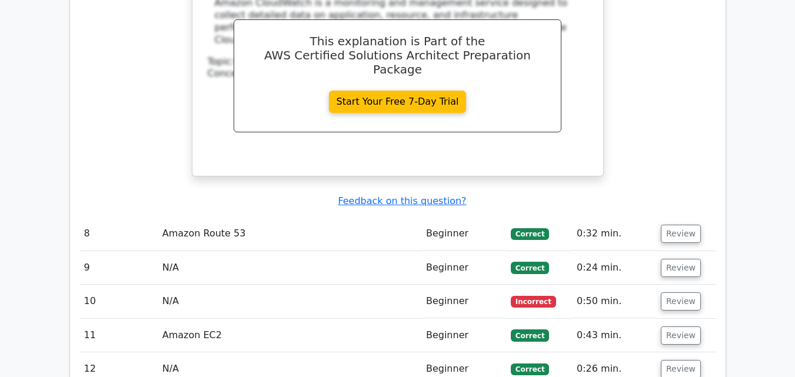
scroll to position [4650, 0]
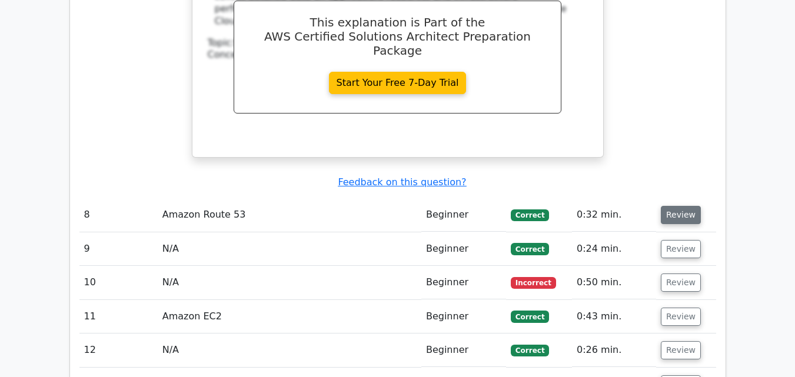
click at [670, 206] on button "Review" at bounding box center [681, 215] width 40 height 18
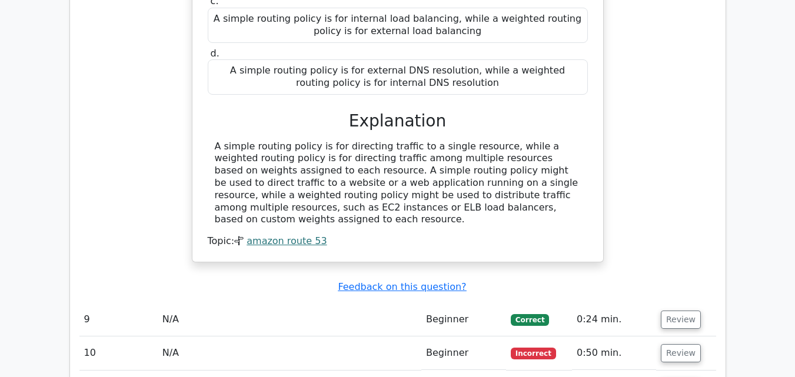
scroll to position [5121, 0]
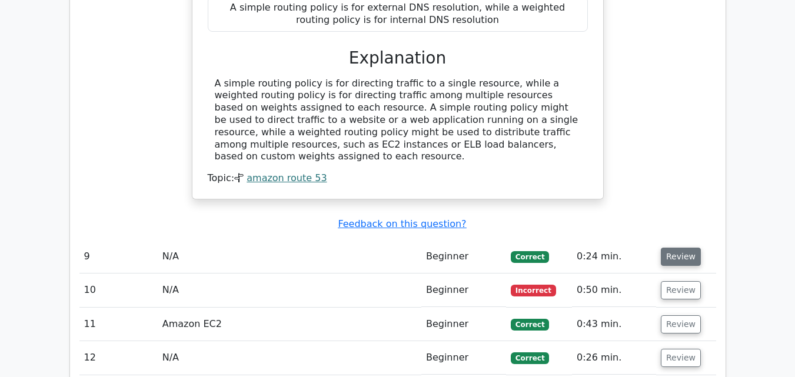
click at [673, 248] on button "Review" at bounding box center [681, 257] width 40 height 18
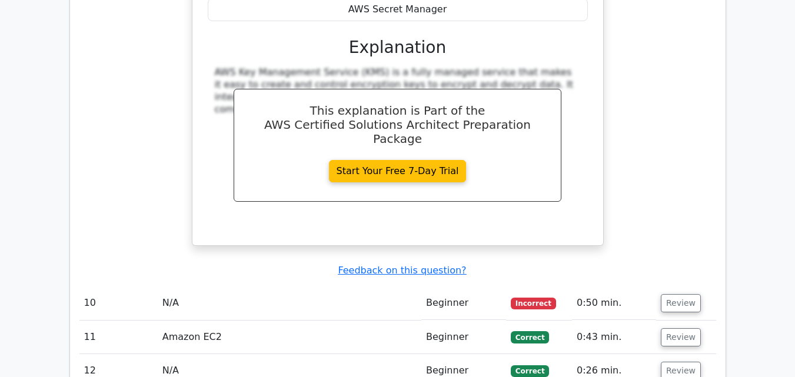
scroll to position [5651, 0]
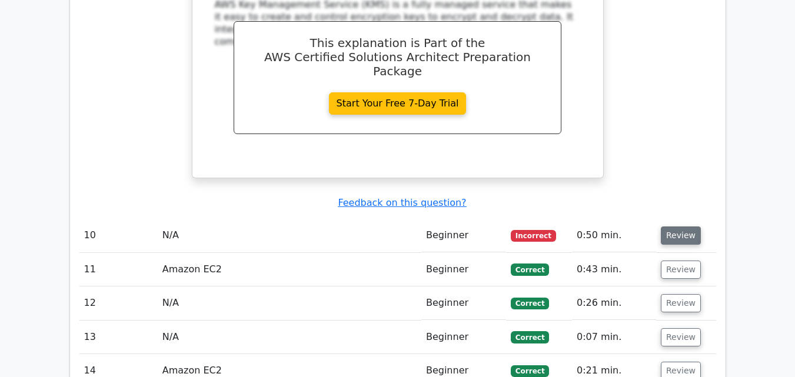
click at [676, 227] on button "Review" at bounding box center [681, 236] width 40 height 18
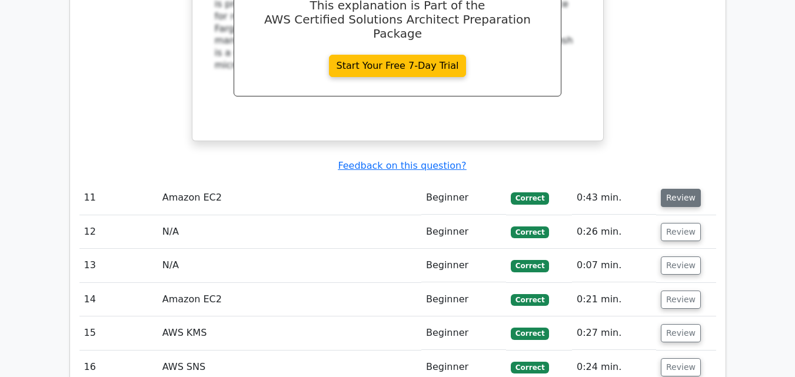
scroll to position [6239, 0]
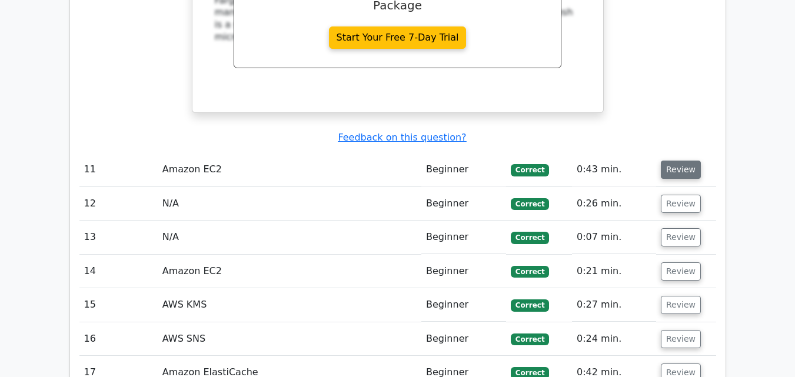
click at [670, 161] on button "Review" at bounding box center [681, 170] width 40 height 18
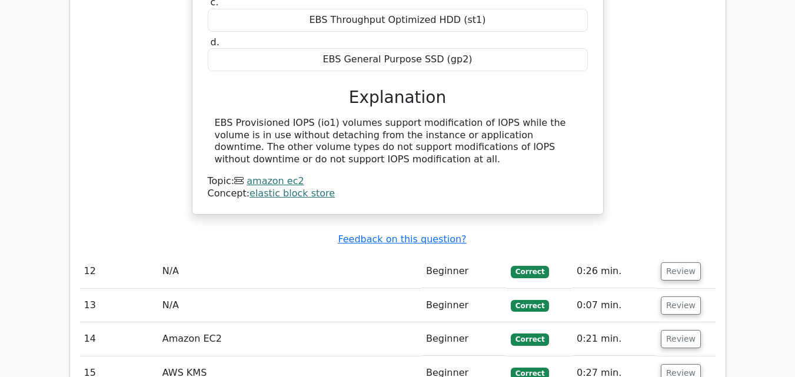
scroll to position [6652, 0]
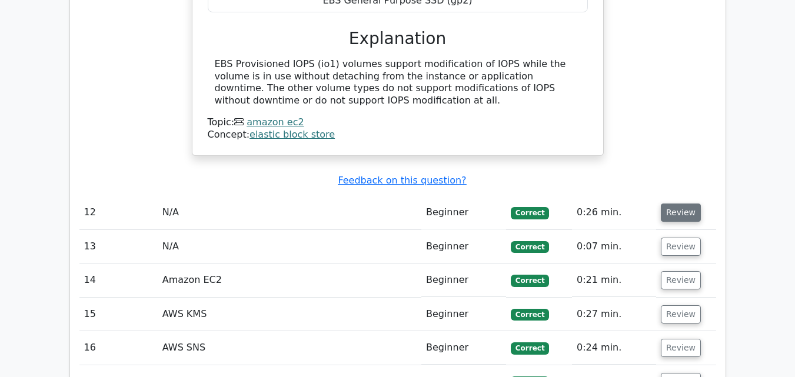
click at [677, 204] on button "Review" at bounding box center [681, 213] width 40 height 18
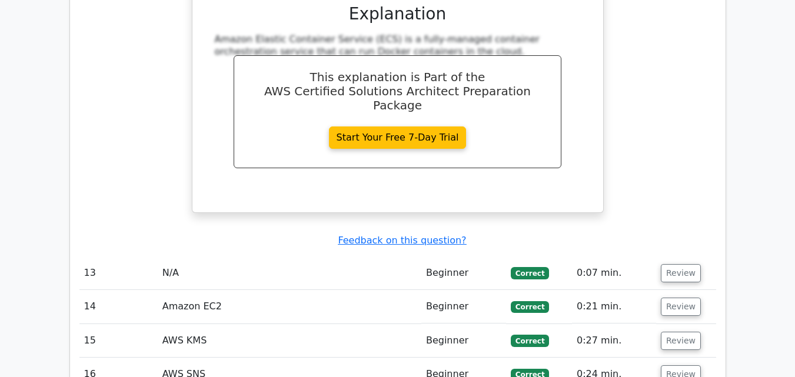
scroll to position [7181, 0]
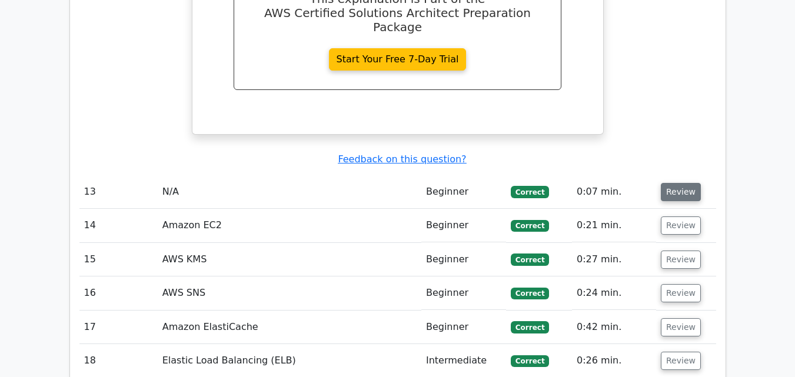
click at [676, 183] on button "Review" at bounding box center [681, 192] width 40 height 18
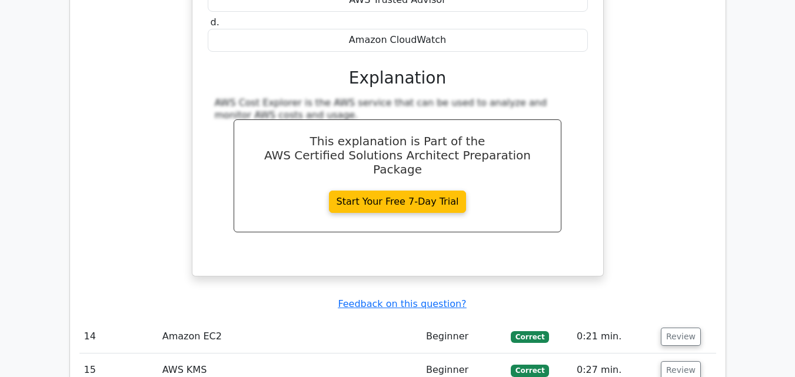
scroll to position [7652, 0]
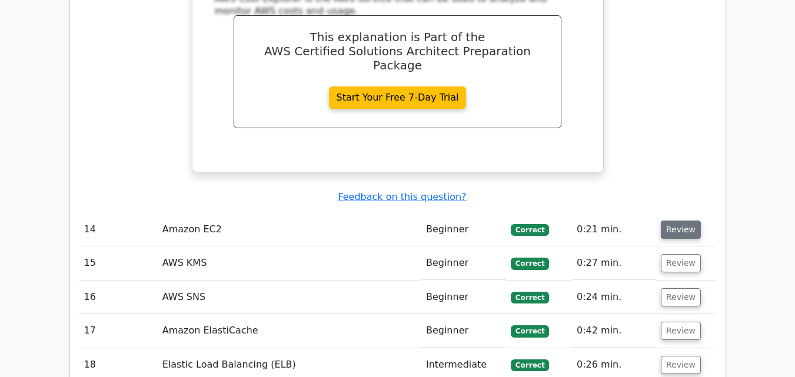
click at [665, 221] on button "Review" at bounding box center [681, 230] width 40 height 18
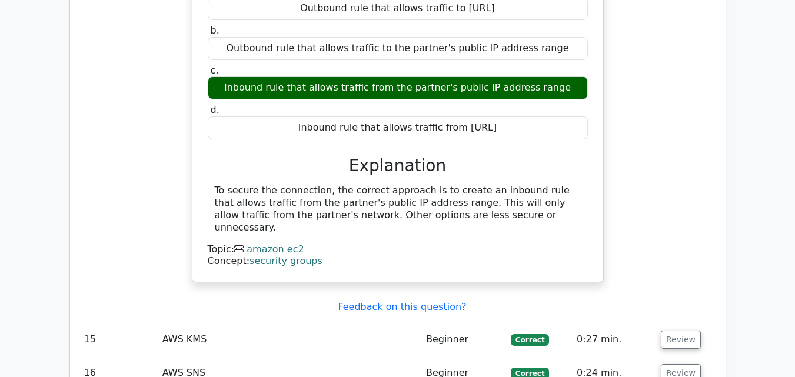
scroll to position [8005, 0]
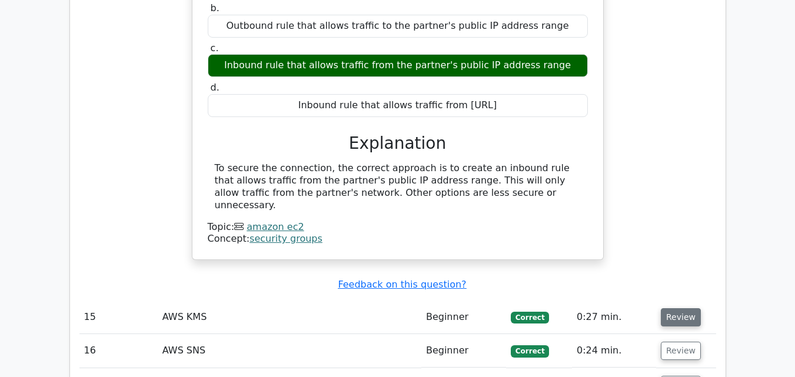
click at [669, 308] on button "Review" at bounding box center [681, 317] width 40 height 18
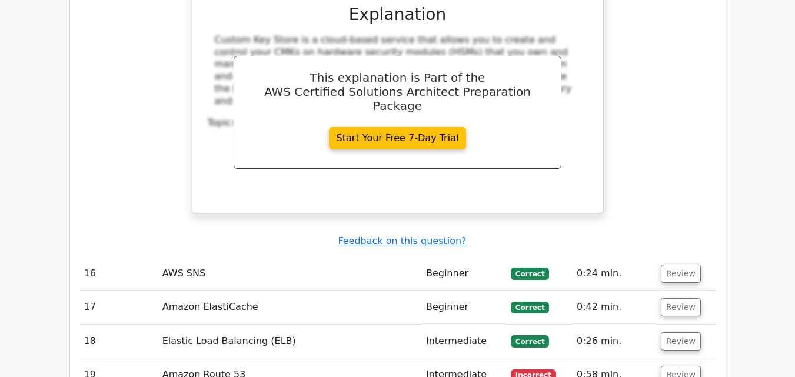
scroll to position [8594, 0]
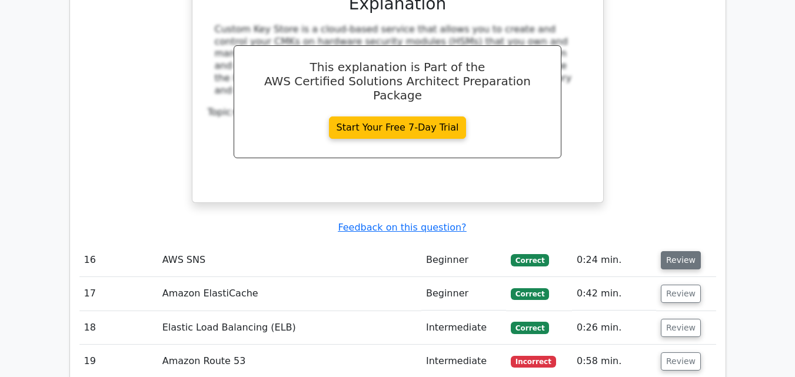
click at [667, 251] on button "Review" at bounding box center [681, 260] width 40 height 18
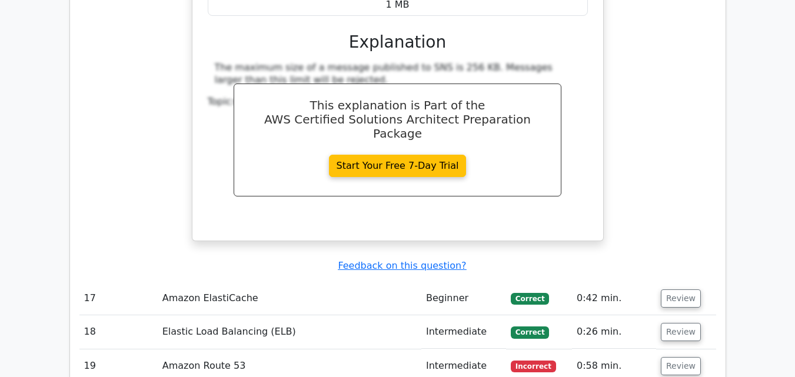
scroll to position [9065, 0]
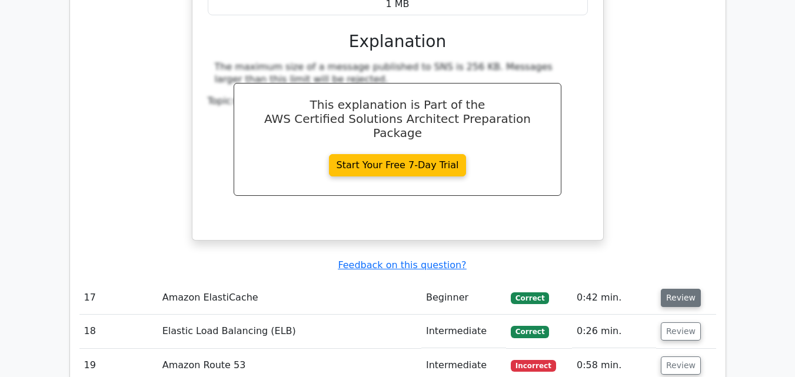
click at [677, 289] on button "Review" at bounding box center [681, 298] width 40 height 18
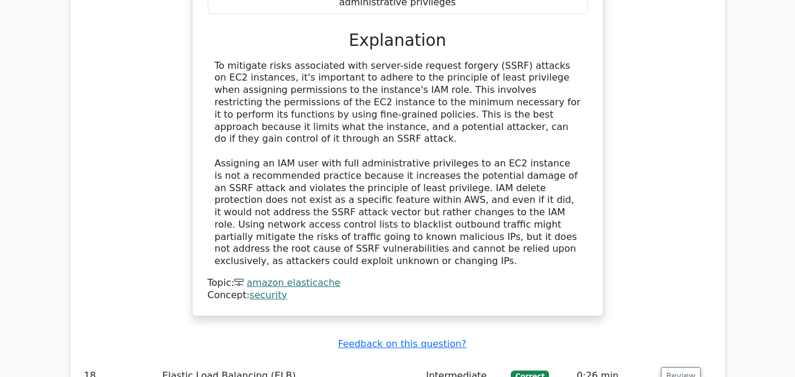
scroll to position [9654, 0]
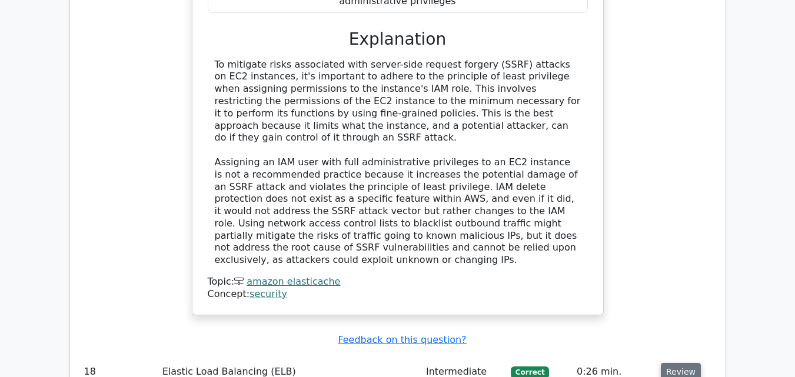
click at [661, 363] on button "Review" at bounding box center [681, 372] width 40 height 18
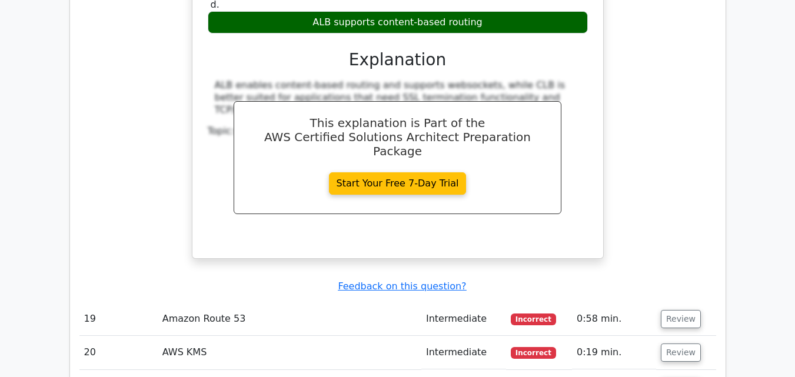
scroll to position [10242, 0]
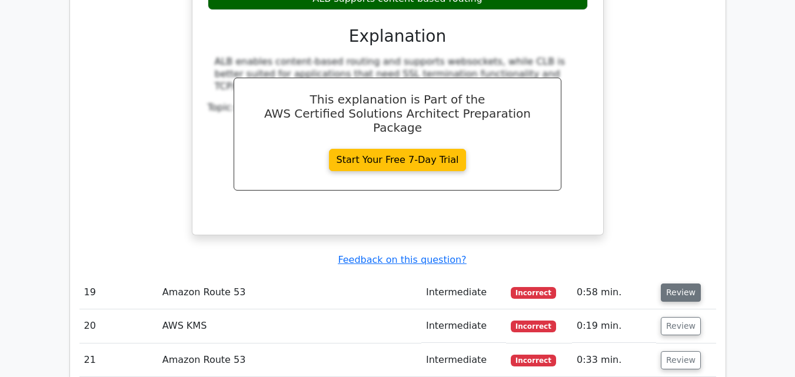
click at [677, 284] on button "Review" at bounding box center [681, 293] width 40 height 18
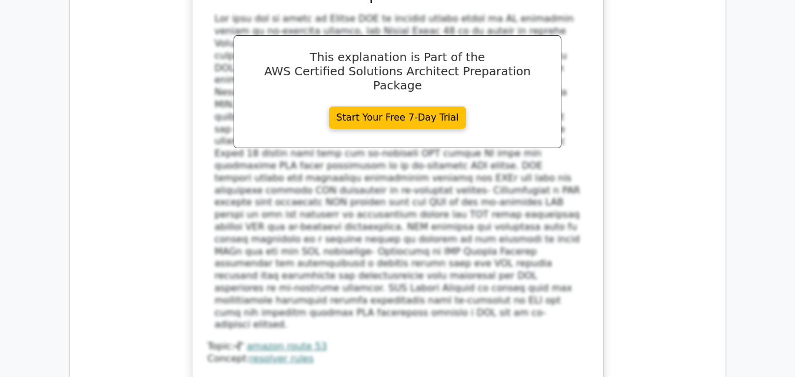
scroll to position [11007, 0]
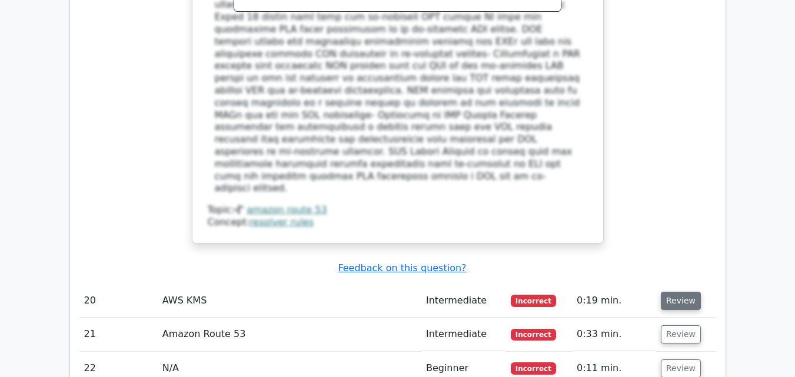
click at [676, 292] on button "Review" at bounding box center [681, 301] width 40 height 18
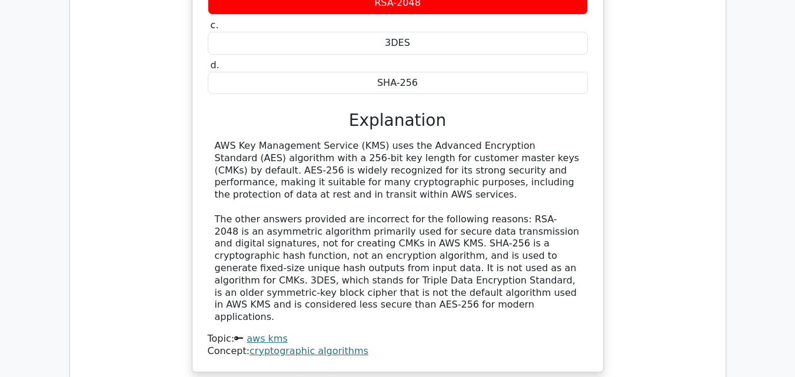
scroll to position [11478, 0]
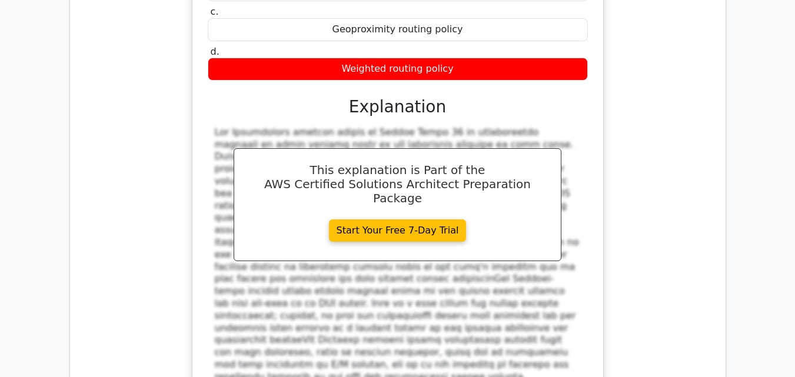
scroll to position [12126, 0]
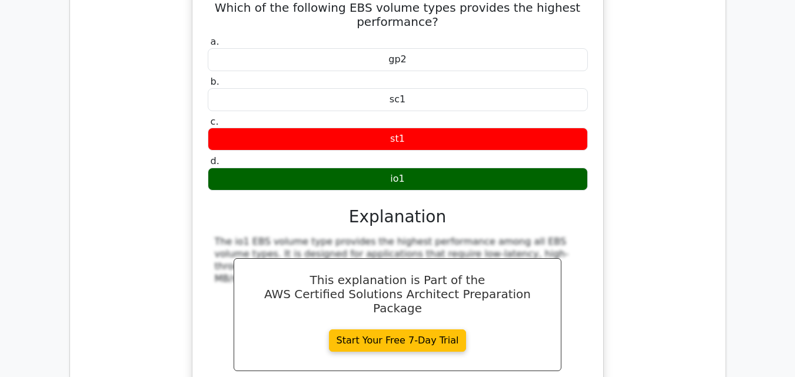
scroll to position [12656, 0]
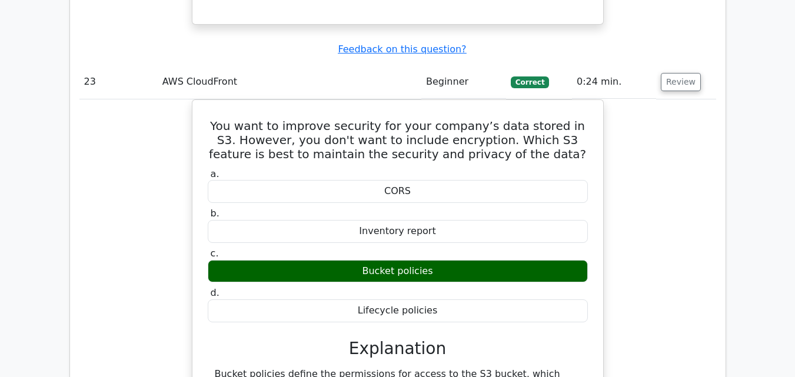
scroll to position [12950, 0]
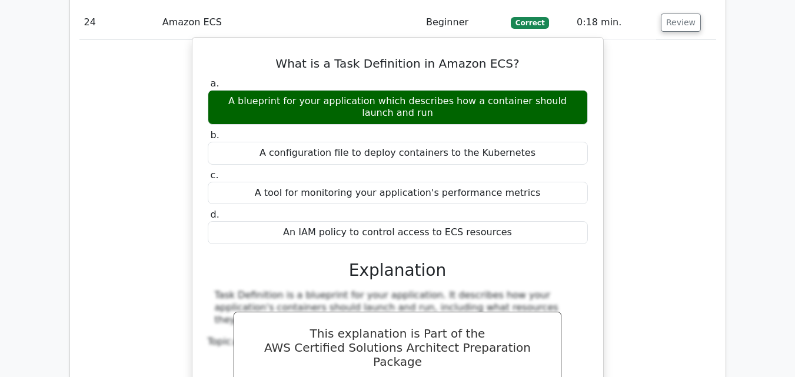
scroll to position [13597, 0]
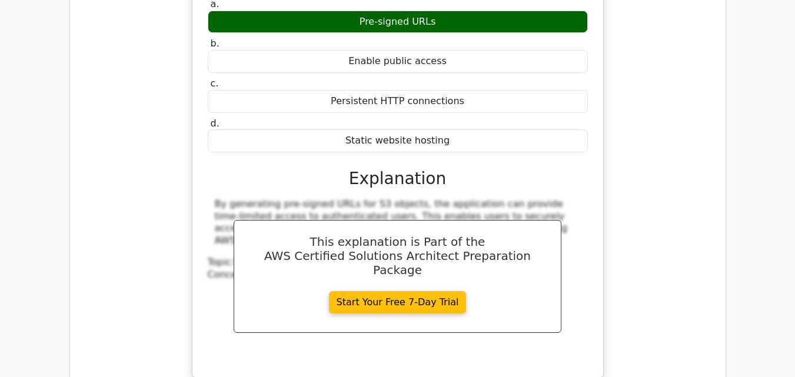
scroll to position [14186, 0]
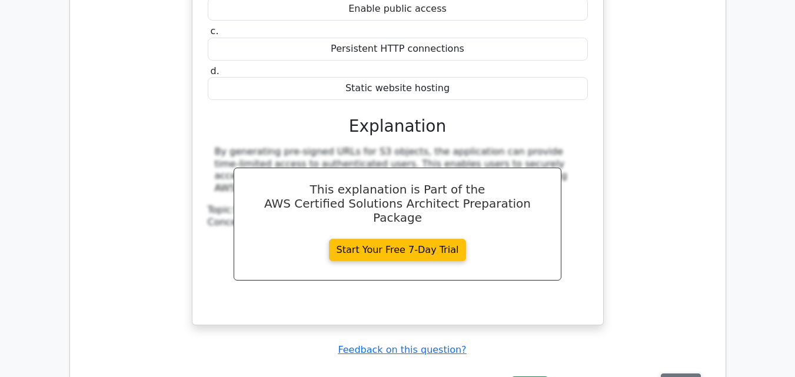
click at [666, 374] on button "Review" at bounding box center [681, 383] width 40 height 18
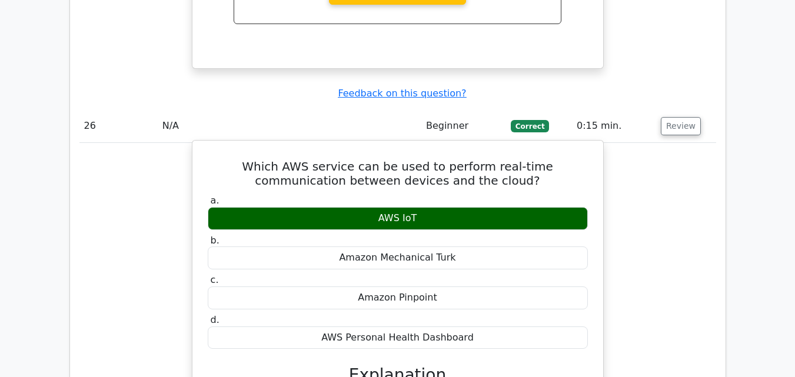
scroll to position [14480, 0]
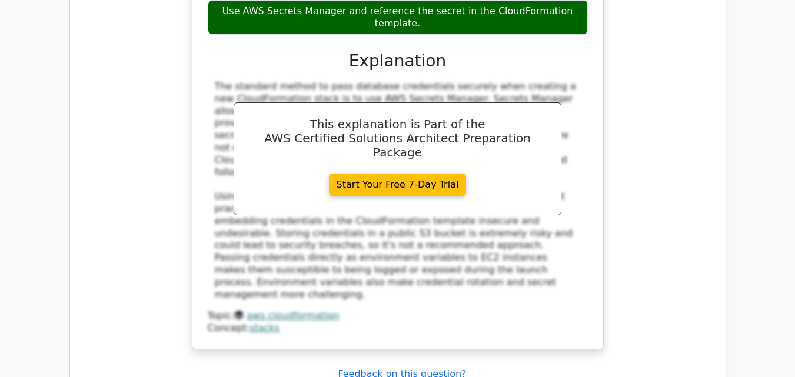
scroll to position [15128, 0]
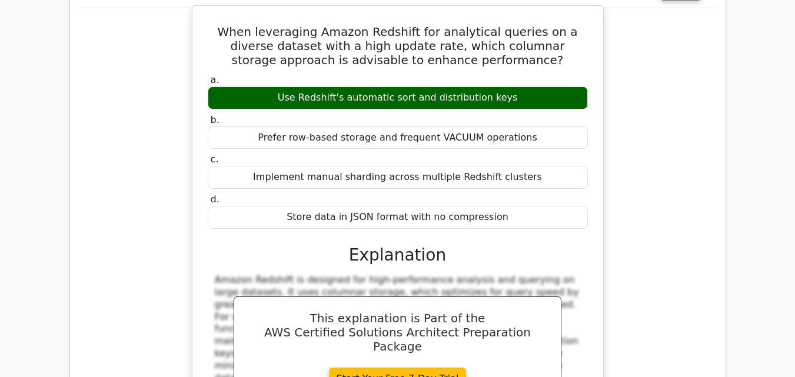
scroll to position [15716, 0]
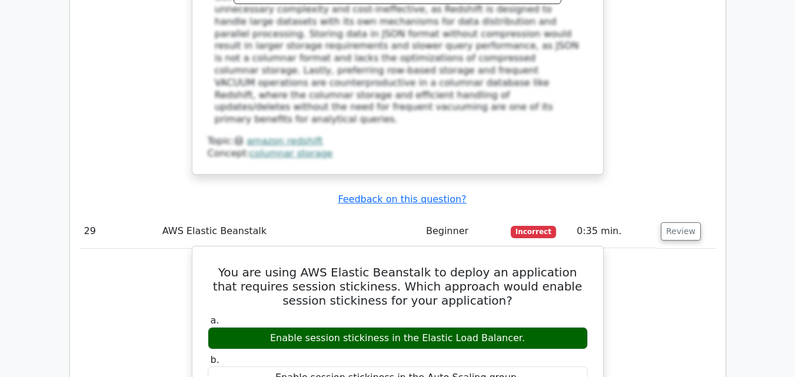
scroll to position [16070, 0]
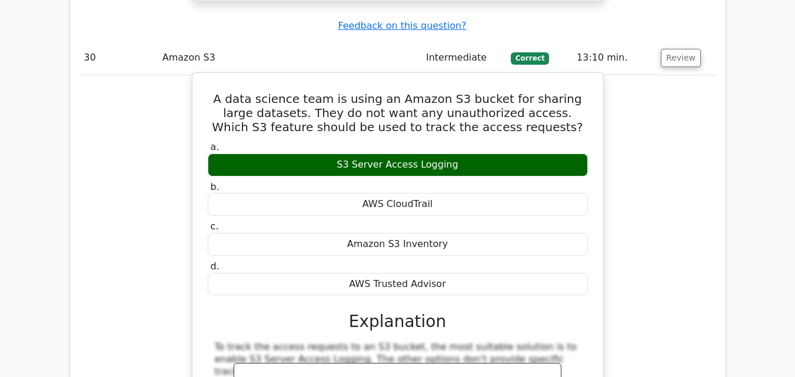
scroll to position [16717, 0]
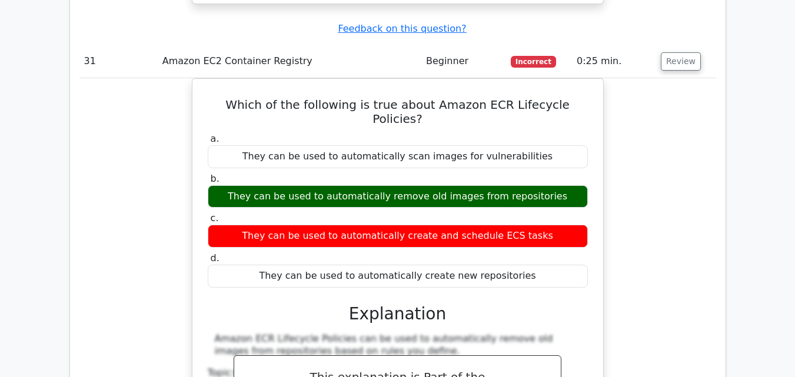
scroll to position [17247, 0]
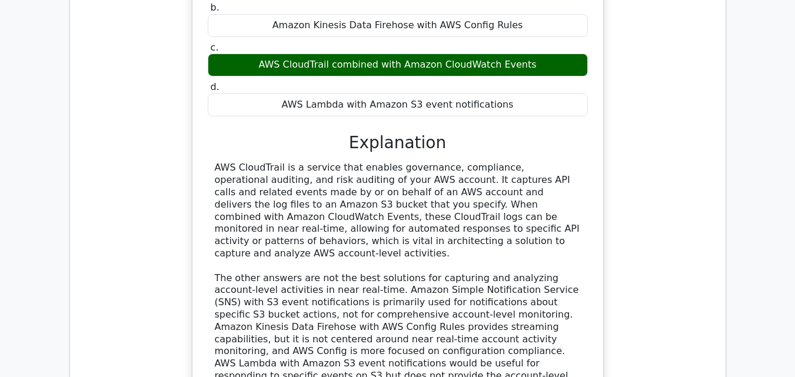
scroll to position [17835, 0]
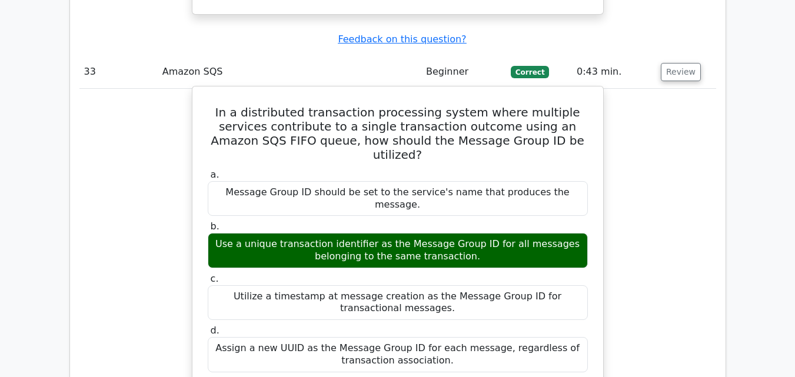
scroll to position [18424, 0]
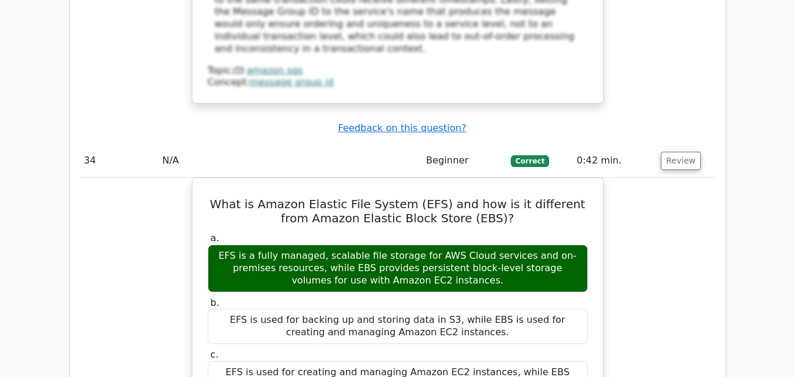
scroll to position [19013, 0]
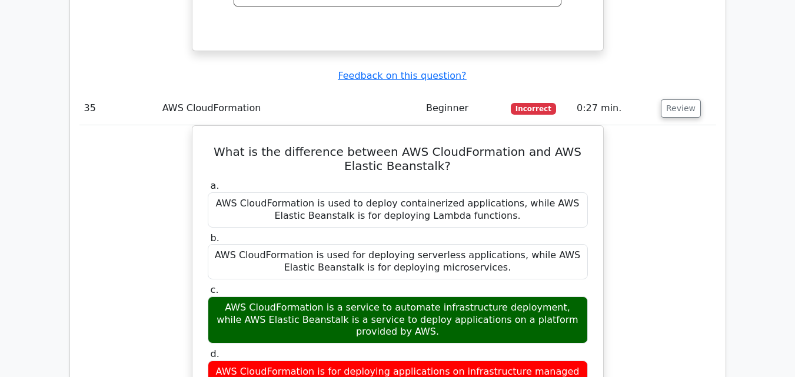
scroll to position [19601, 0]
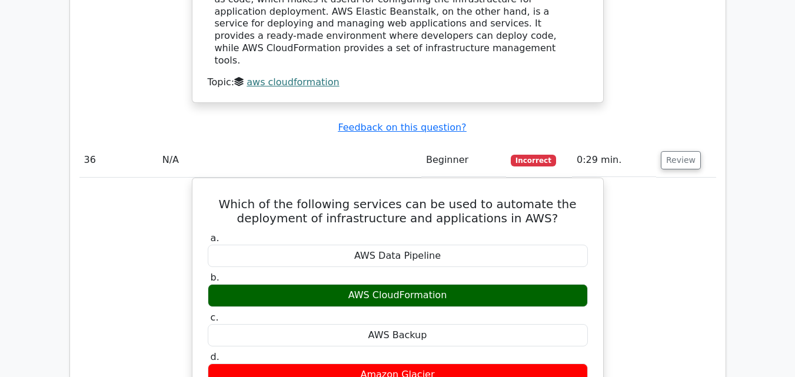
scroll to position [20072, 0]
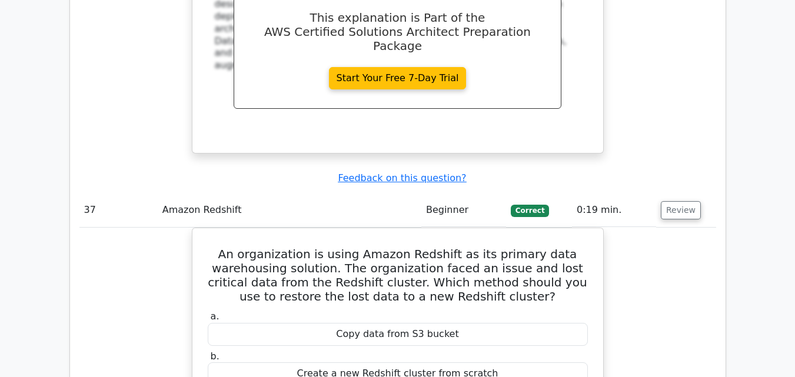
scroll to position [20600, 0]
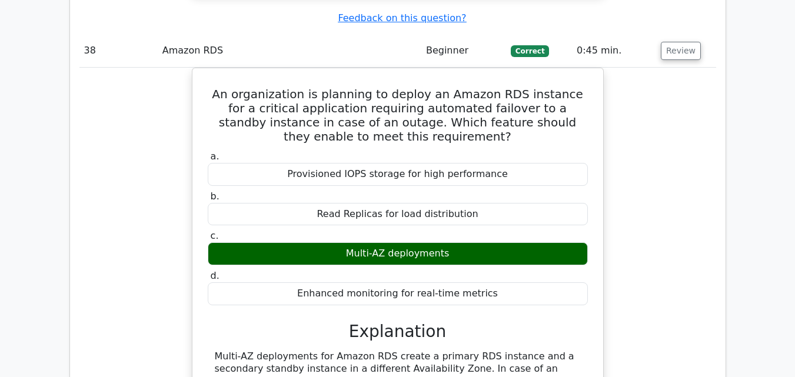
scroll to position [21247, 0]
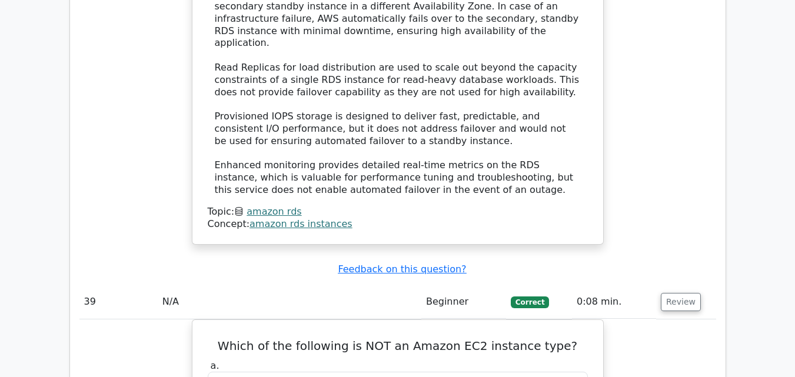
scroll to position [21659, 0]
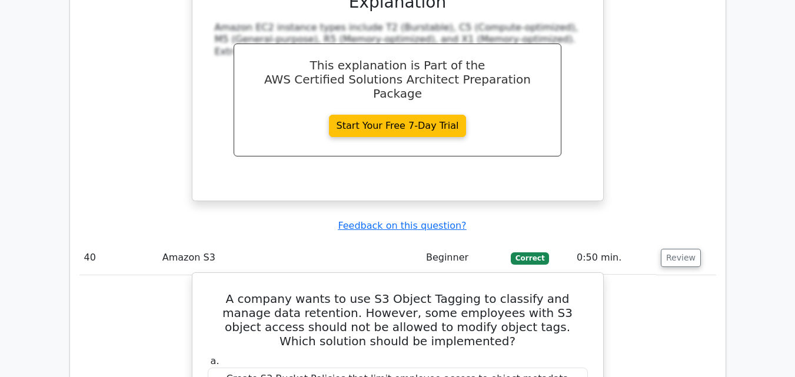
scroll to position [22248, 0]
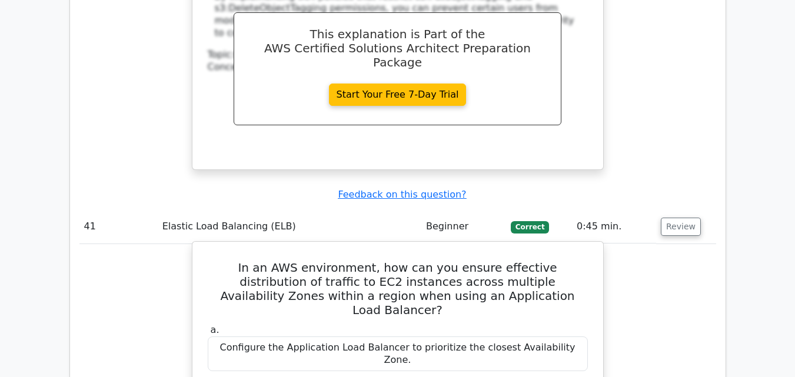
scroll to position [22836, 0]
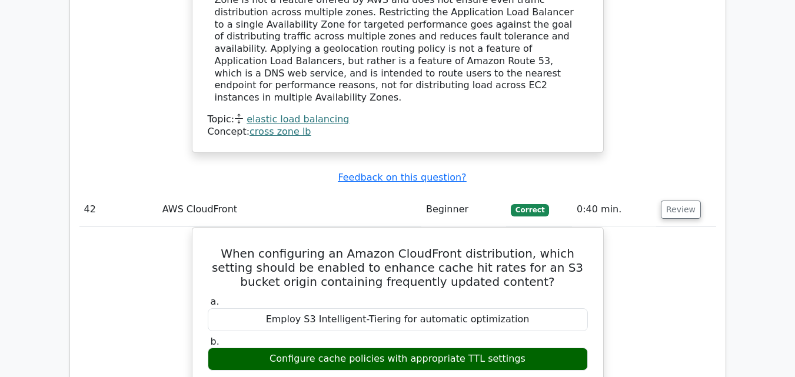
scroll to position [23425, 0]
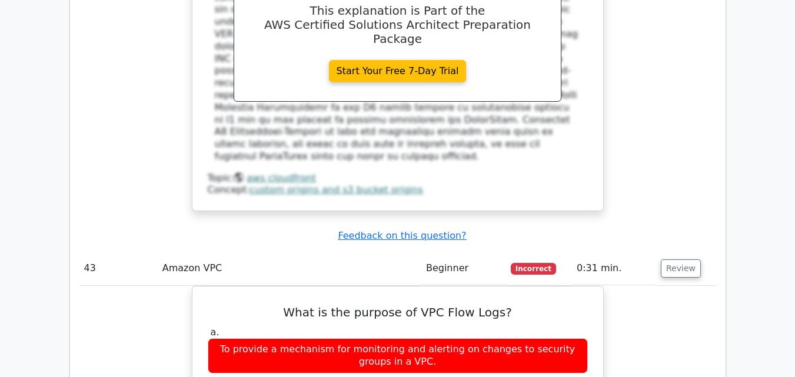
scroll to position [23896, 0]
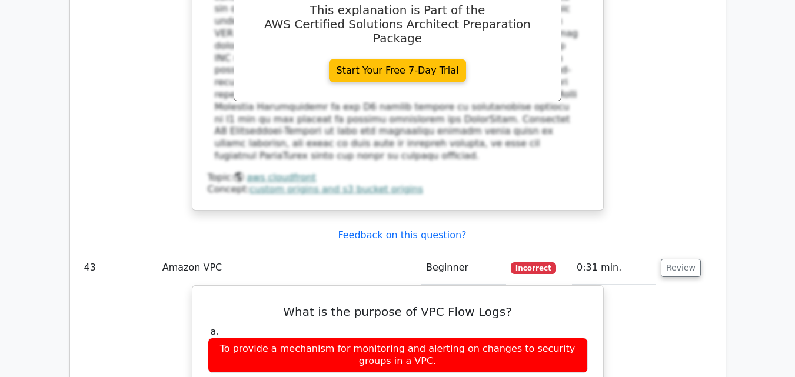
drag, startPoint x: 319, startPoint y: 215, endPoint x: 474, endPoint y: 214, distance: 154.8
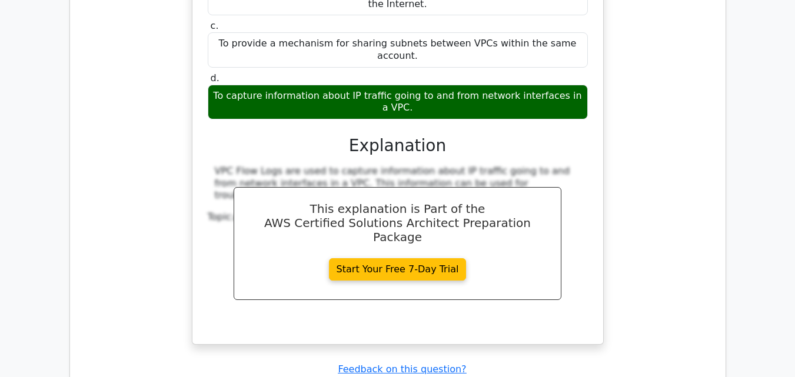
scroll to position [24308, 0]
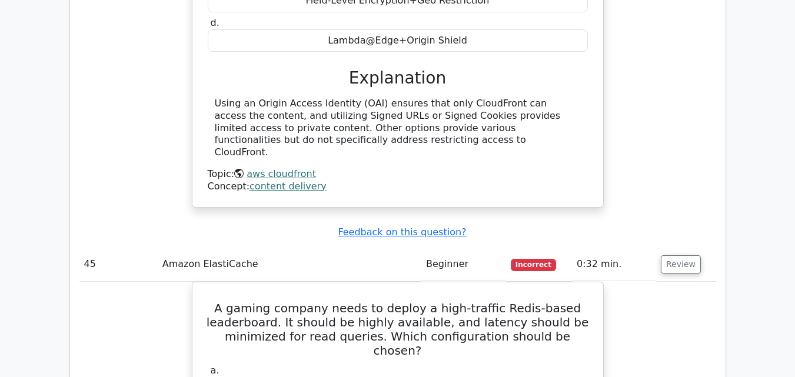
scroll to position [24897, 0]
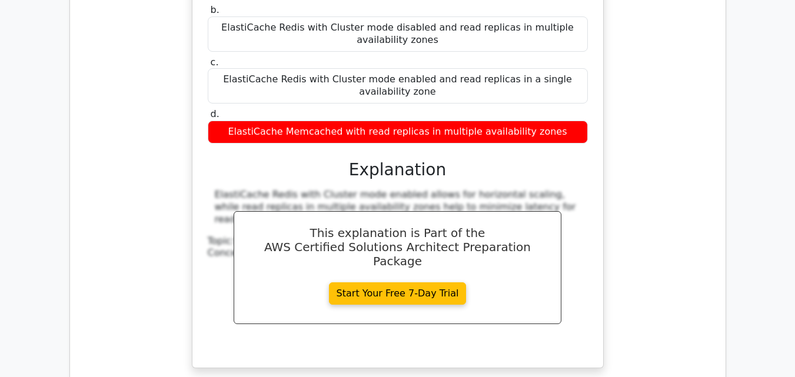
scroll to position [25485, 0]
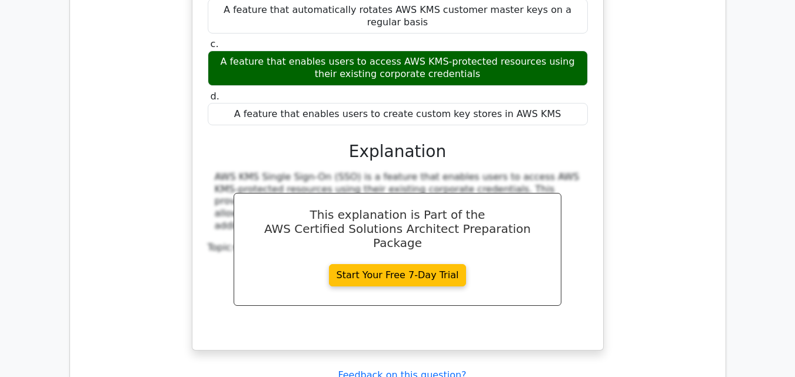
scroll to position [25838, 0]
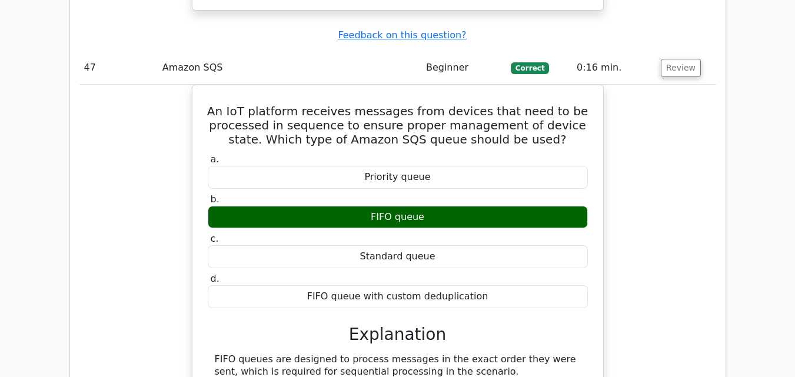
scroll to position [26251, 0]
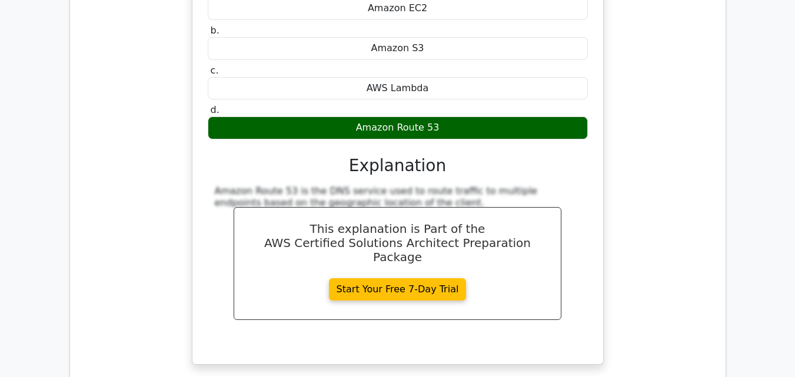
scroll to position [26839, 0]
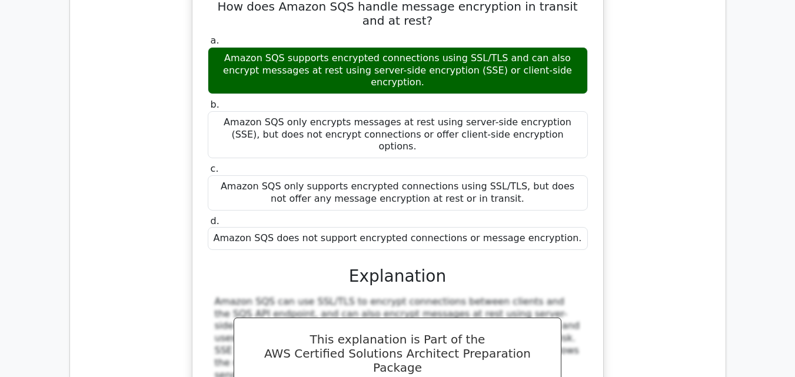
scroll to position [27251, 0]
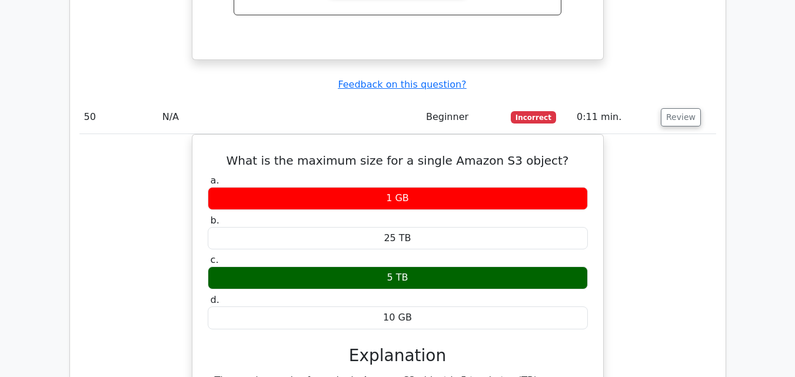
scroll to position [27722, 0]
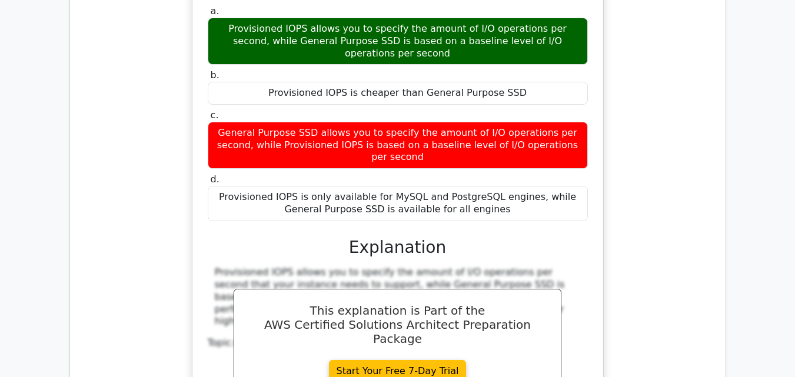
scroll to position [28252, 0]
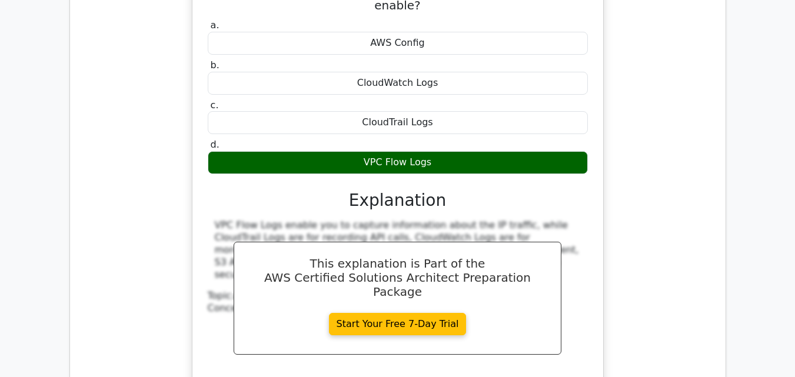
scroll to position [28782, 0]
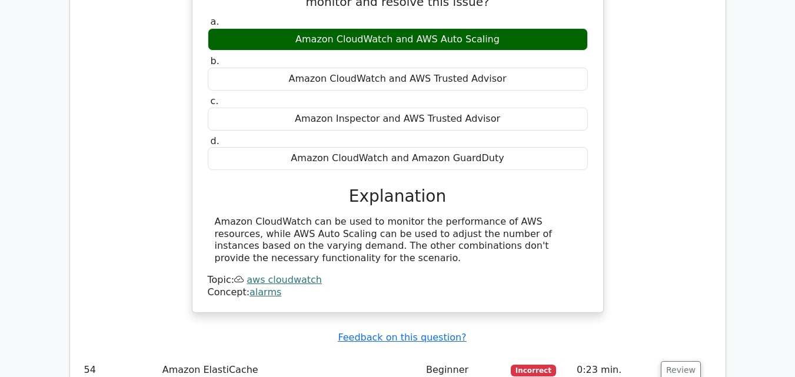
scroll to position [29311, 0]
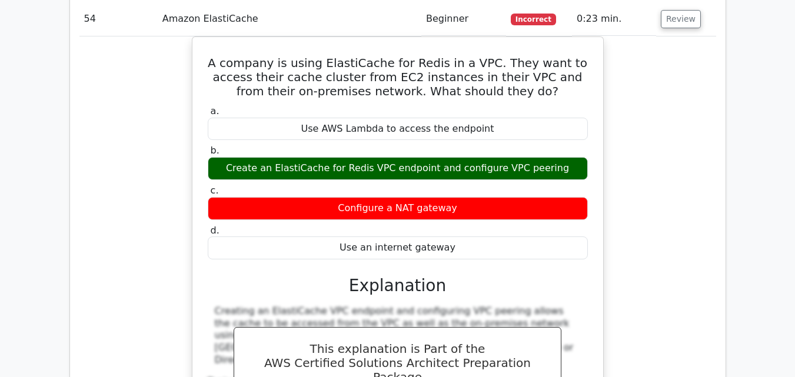
scroll to position [29723, 0]
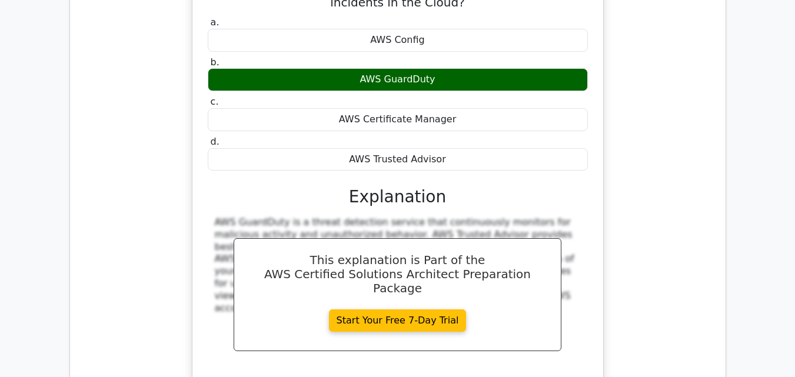
scroll to position [30253, 0]
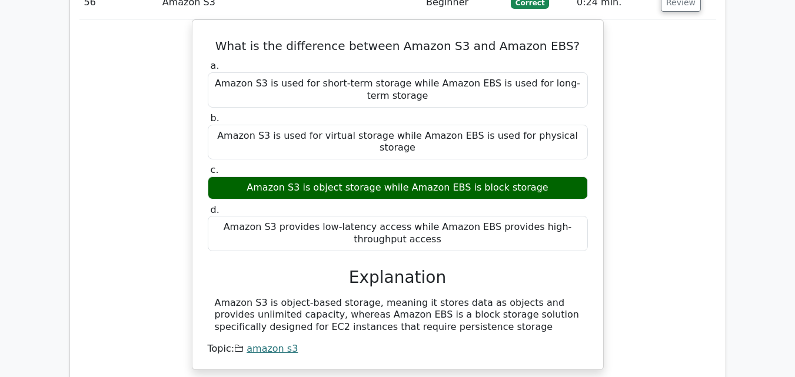
scroll to position [30724, 0]
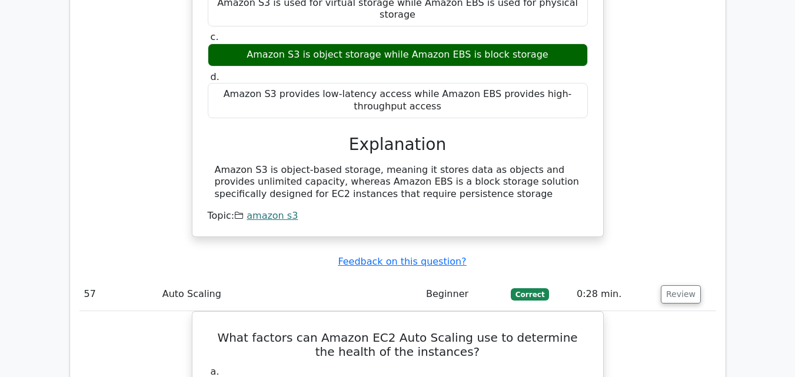
scroll to position [30842, 0]
